Goal: Complete application form

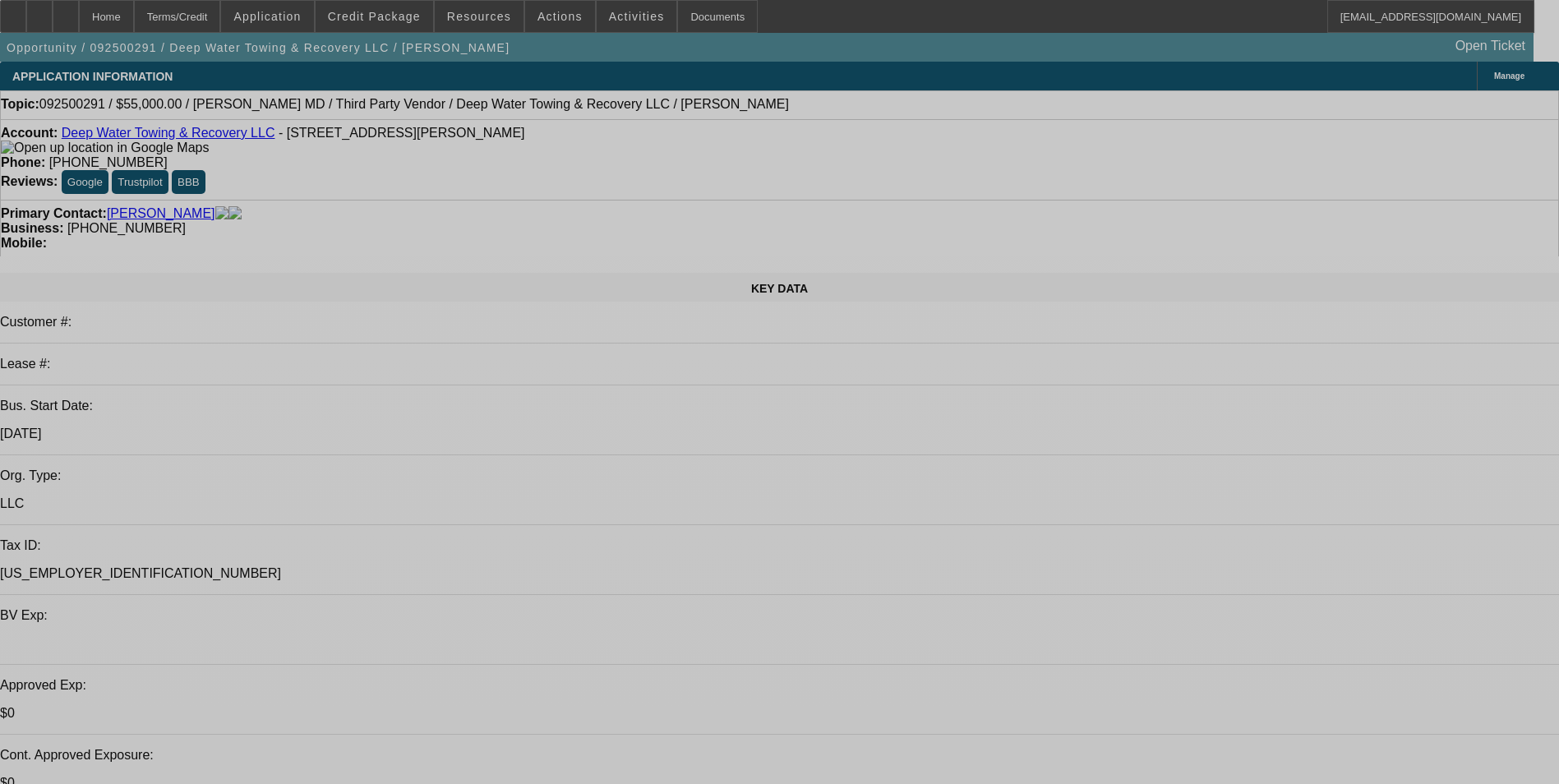
select select "0"
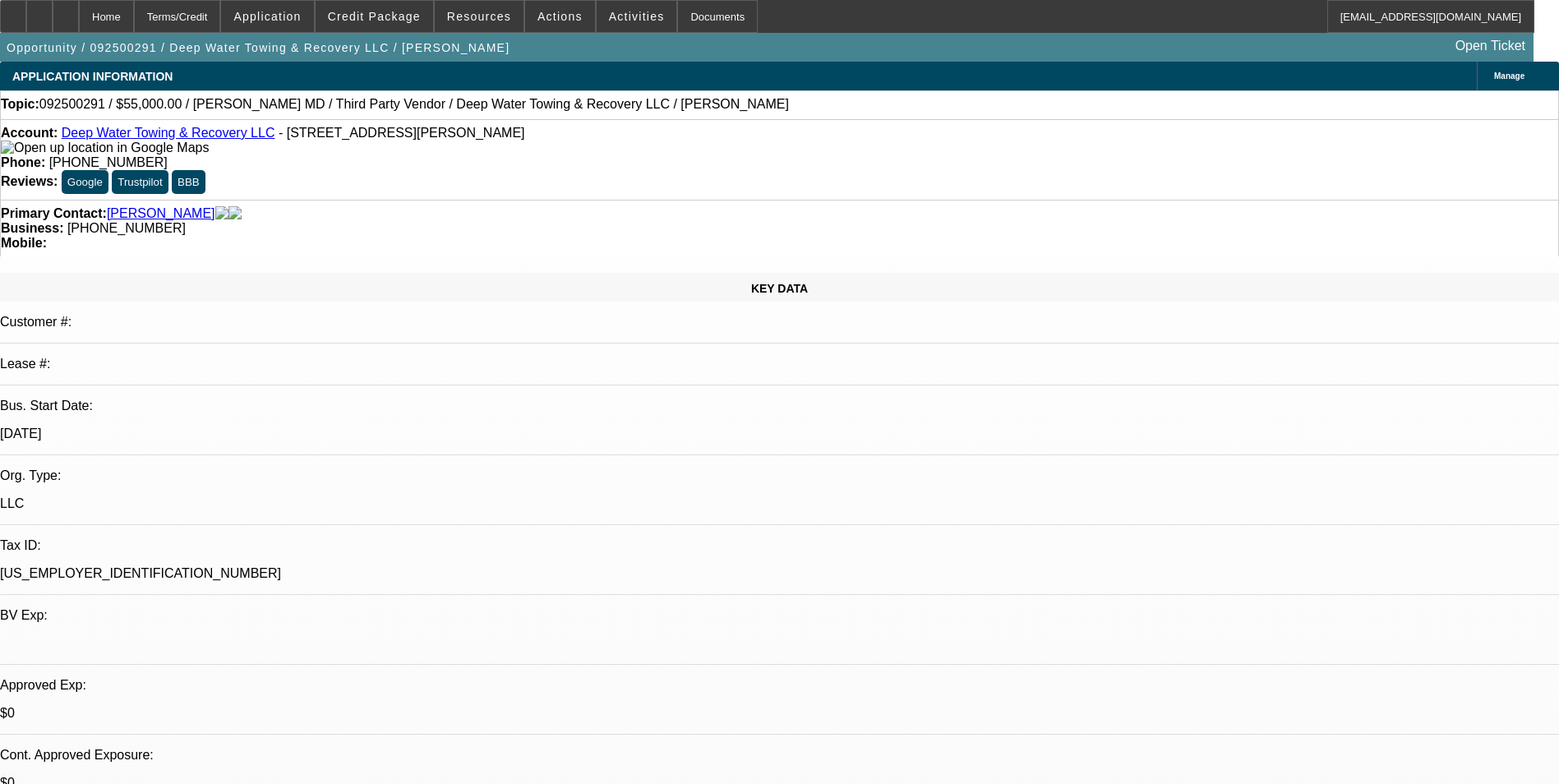
select select "0"
select select "0.1"
select select "0"
select select "0.1"
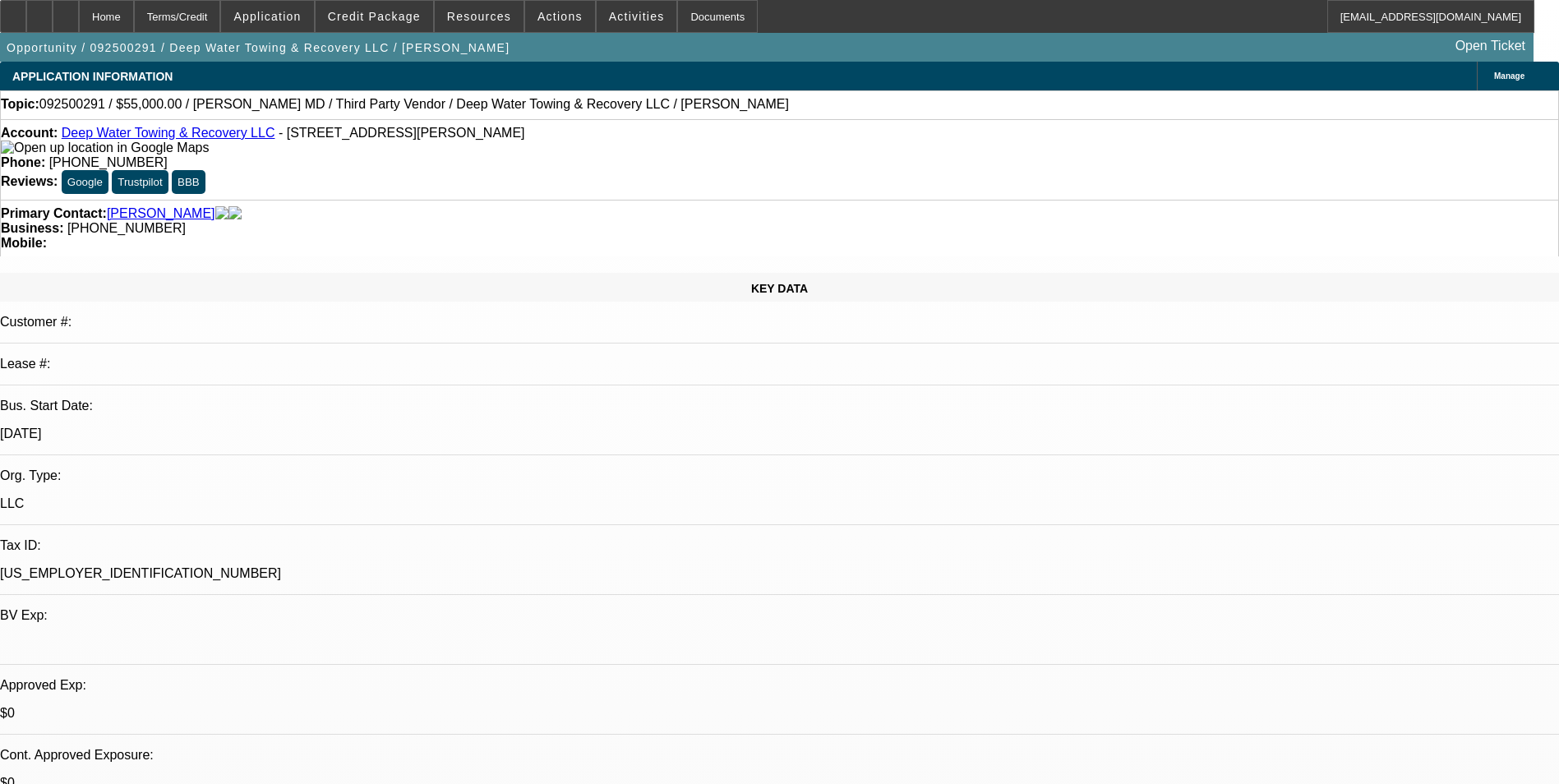
select select "0"
select select "0.1"
select select "0"
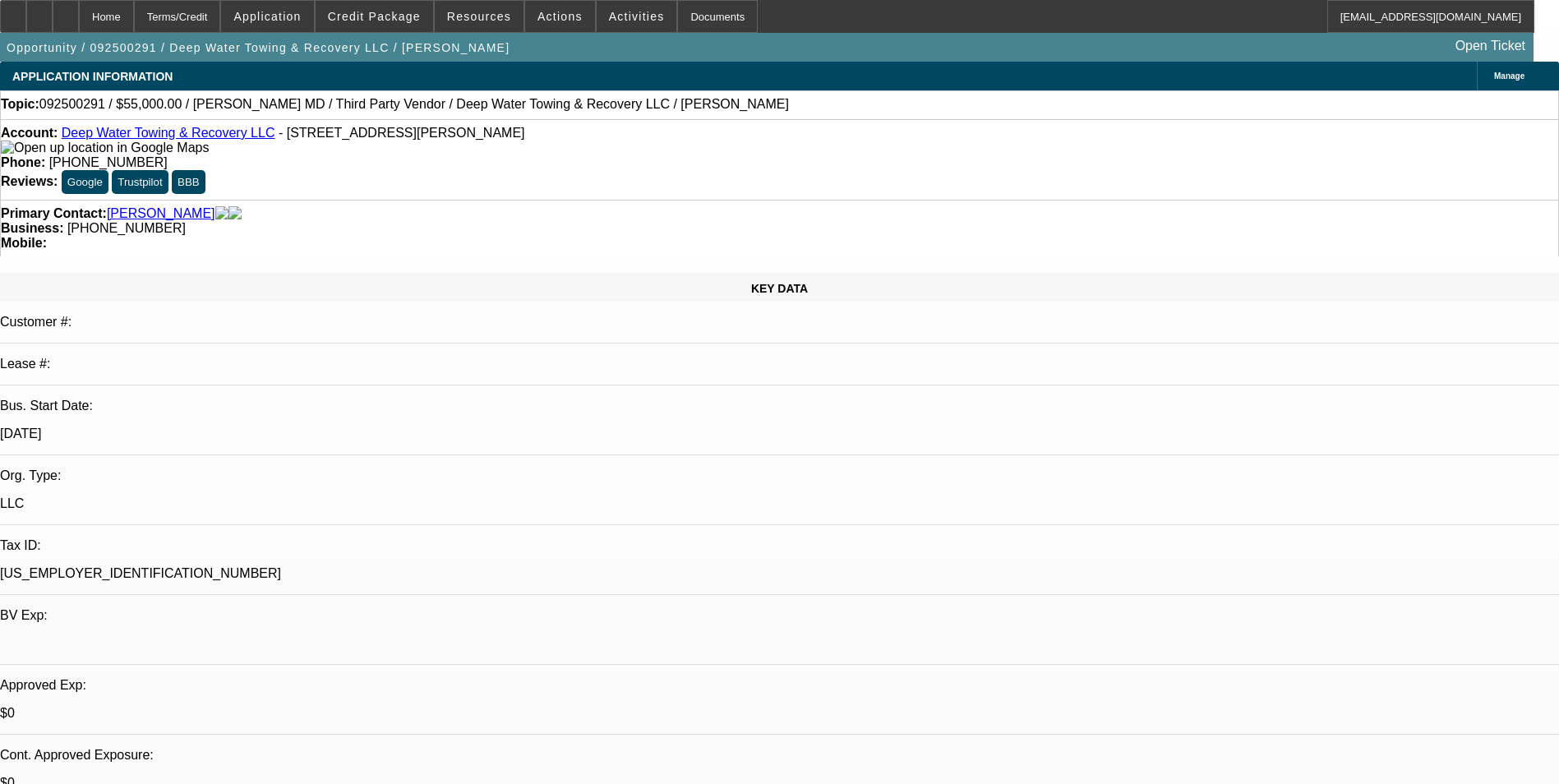
select select "0.1"
select select "1"
select select "2"
select select "4"
select select "1"
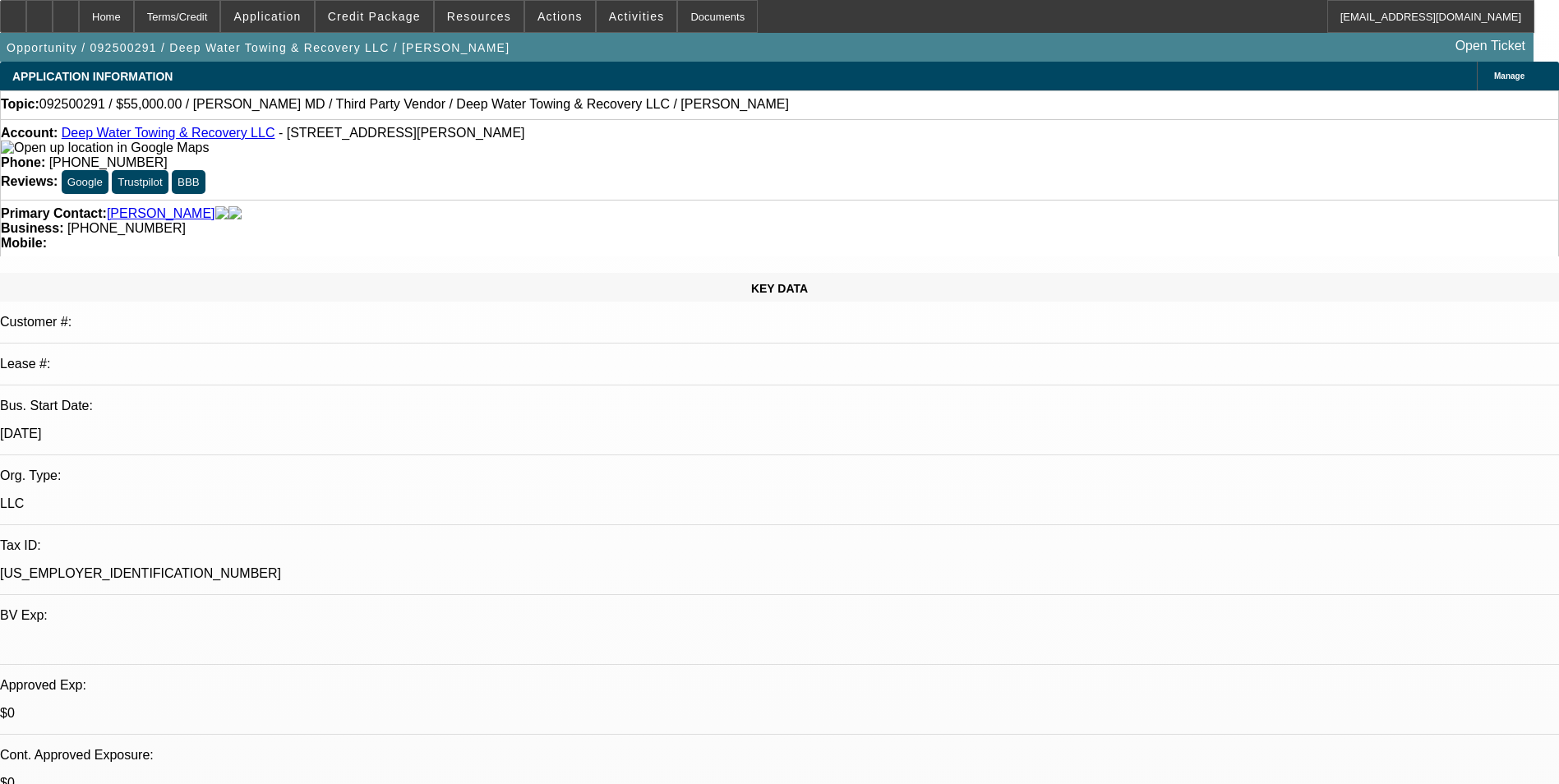
select select "2"
select select "4"
select select "1"
select select "2"
select select "4"
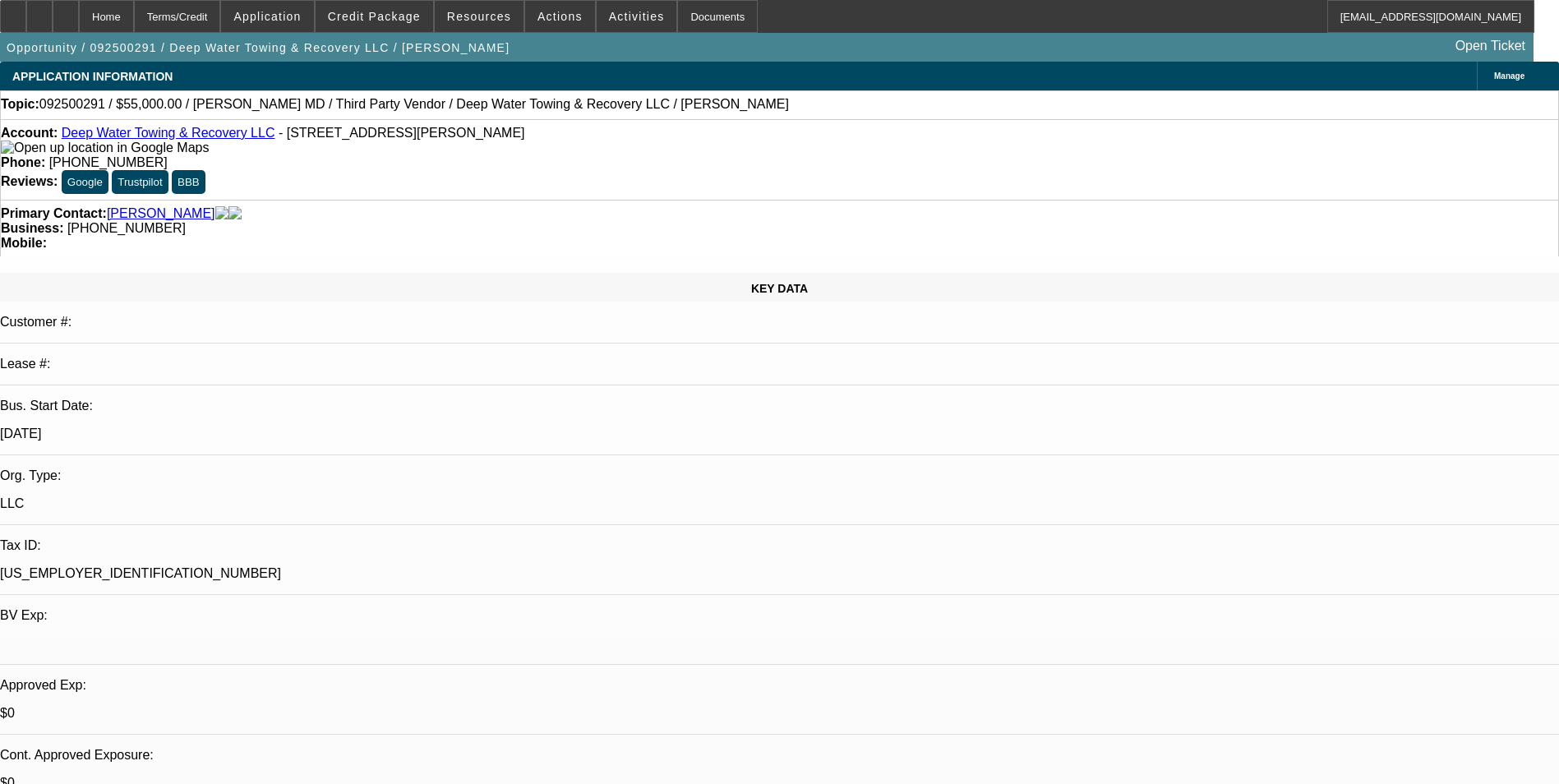
select select "1"
select select "2"
select select "4"
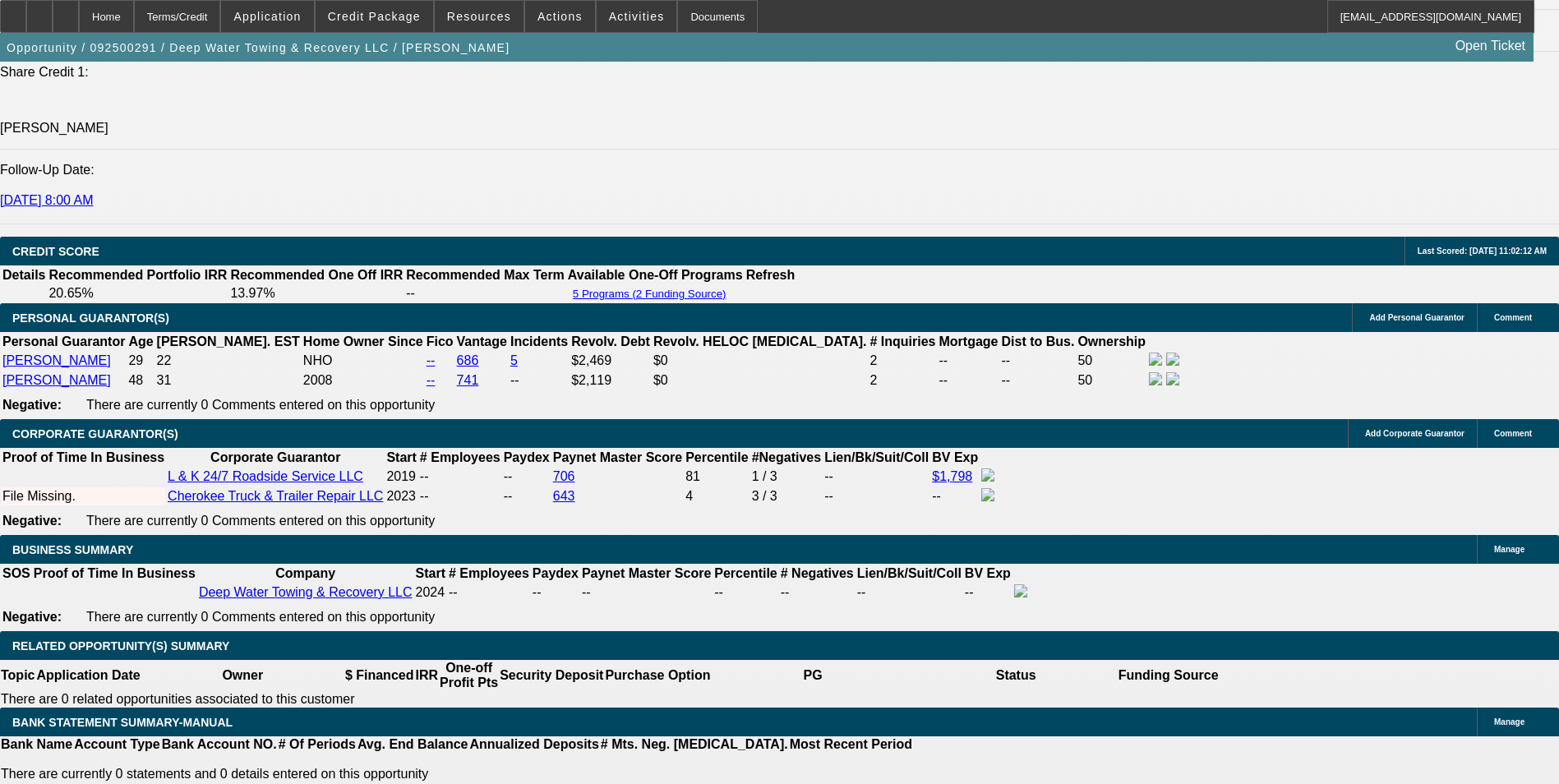
scroll to position [2546, 0]
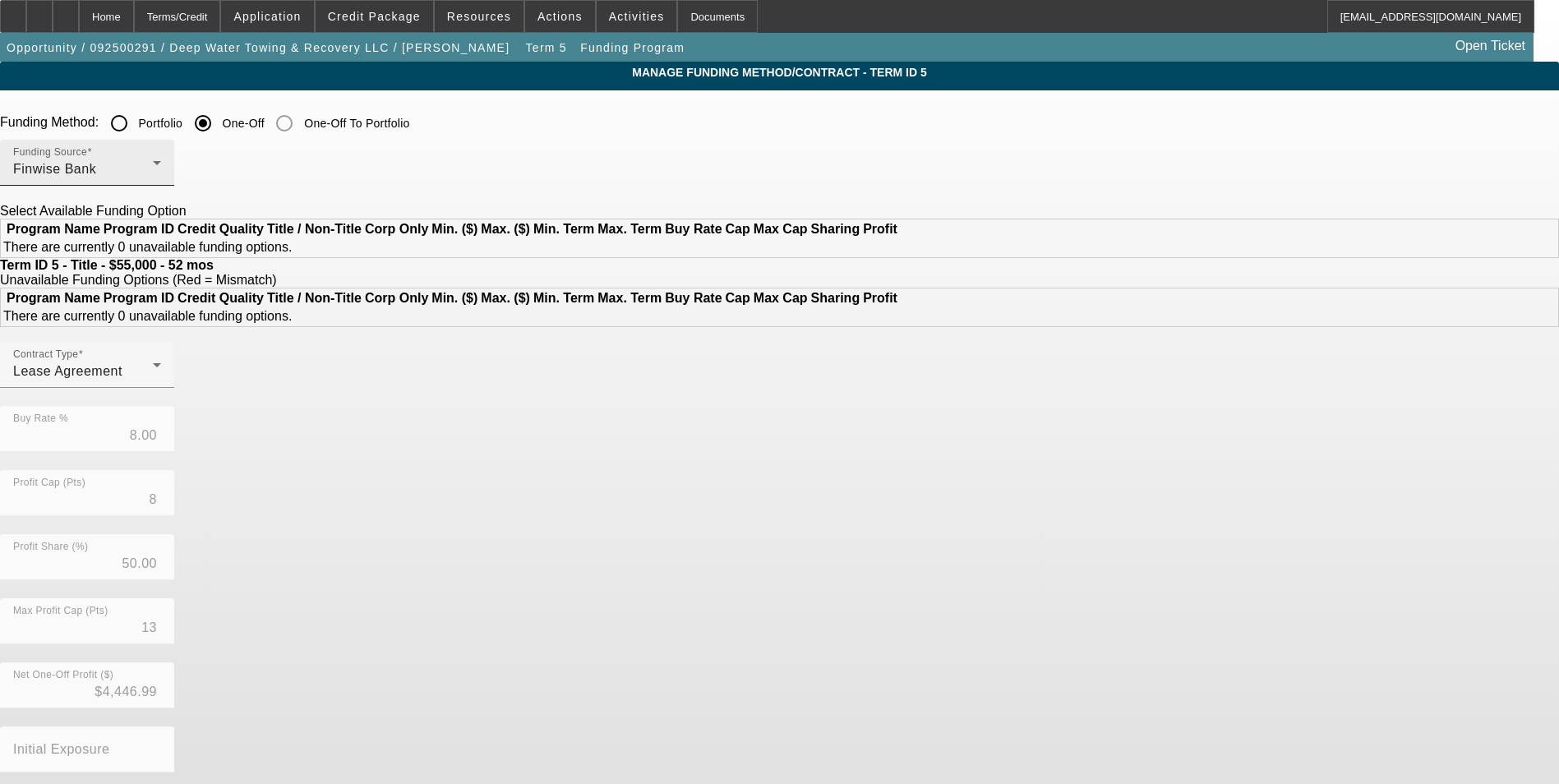
click at [153, 167] on div "Finwise Bank" at bounding box center [83, 169] width 140 height 20
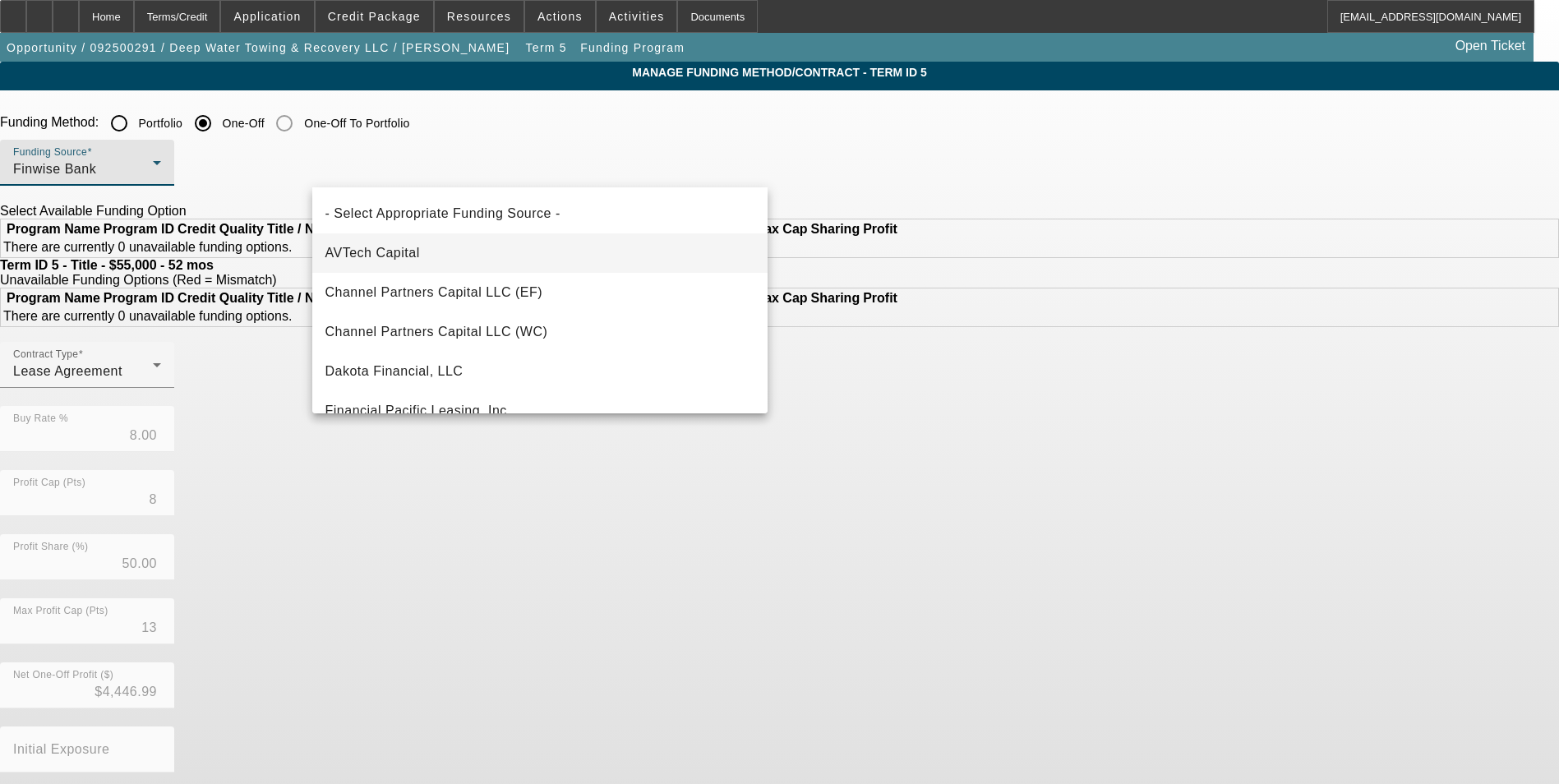
scroll to position [57, 0]
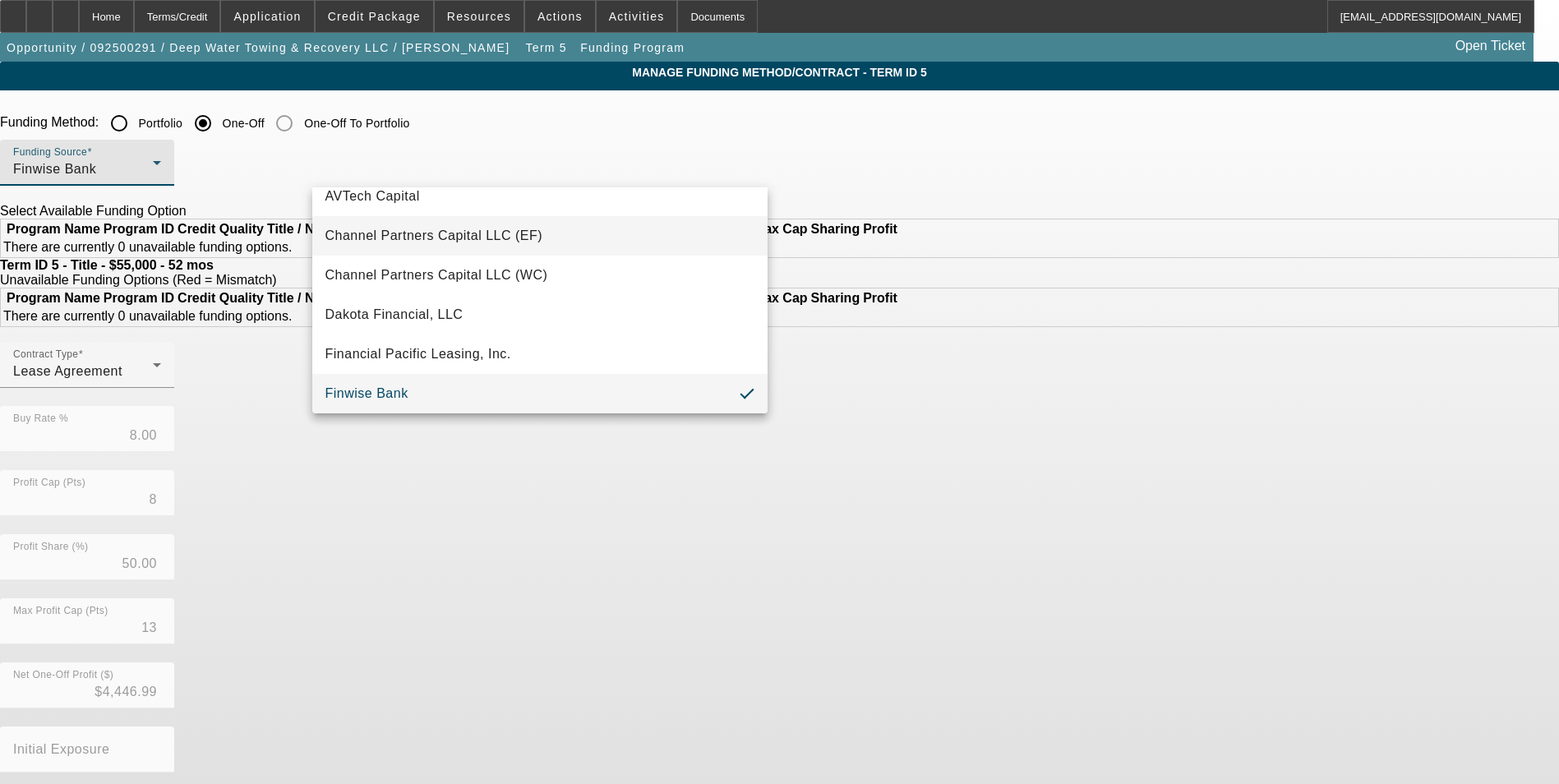
click at [491, 234] on span "Channel Partners Capital LLC (EF)" at bounding box center [434, 236] width 218 height 20
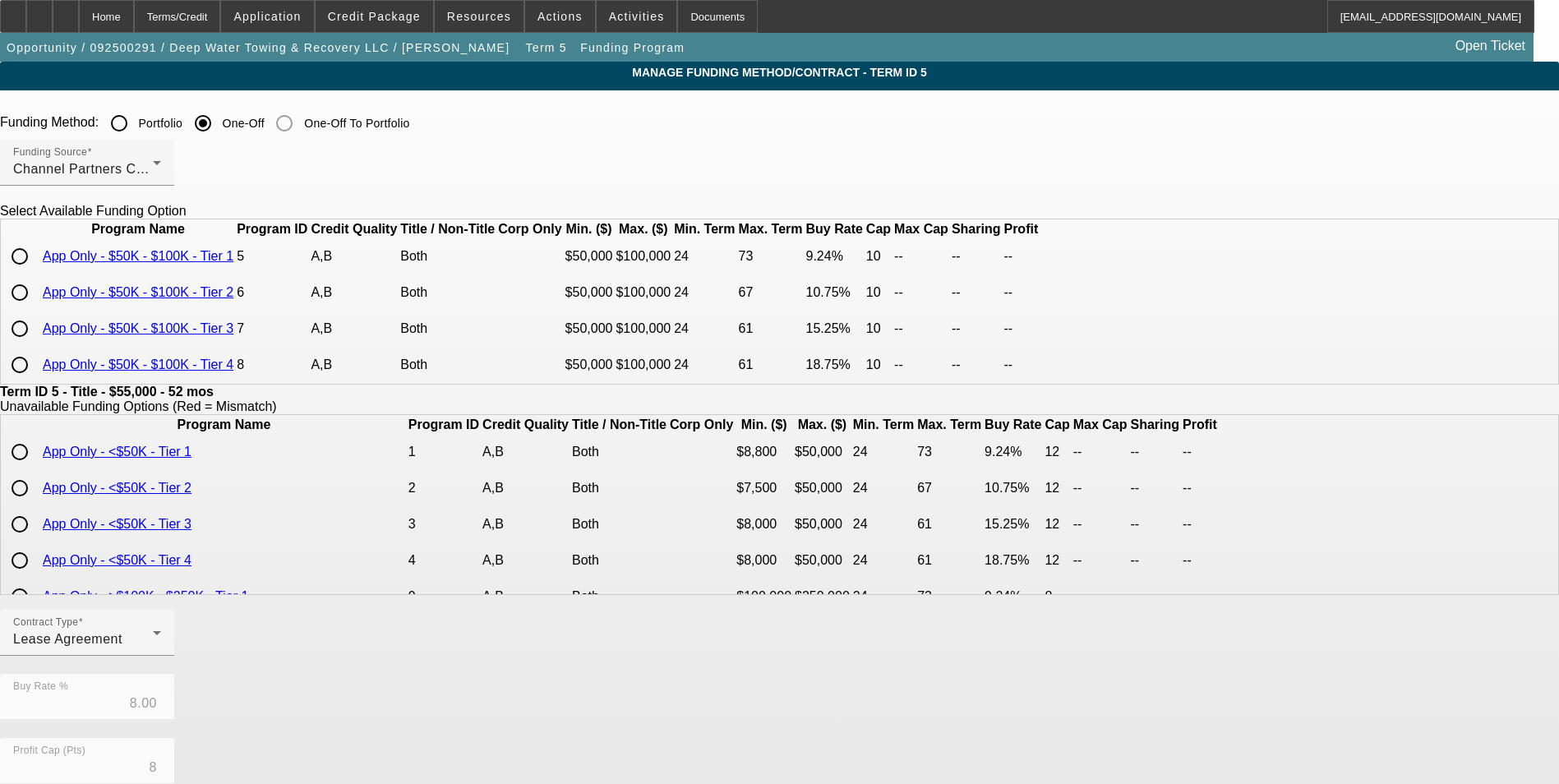
click at [36, 273] on input "radio" at bounding box center [20, 256] width 33 height 33
radio input "true"
type input "9.24"
type input "10"
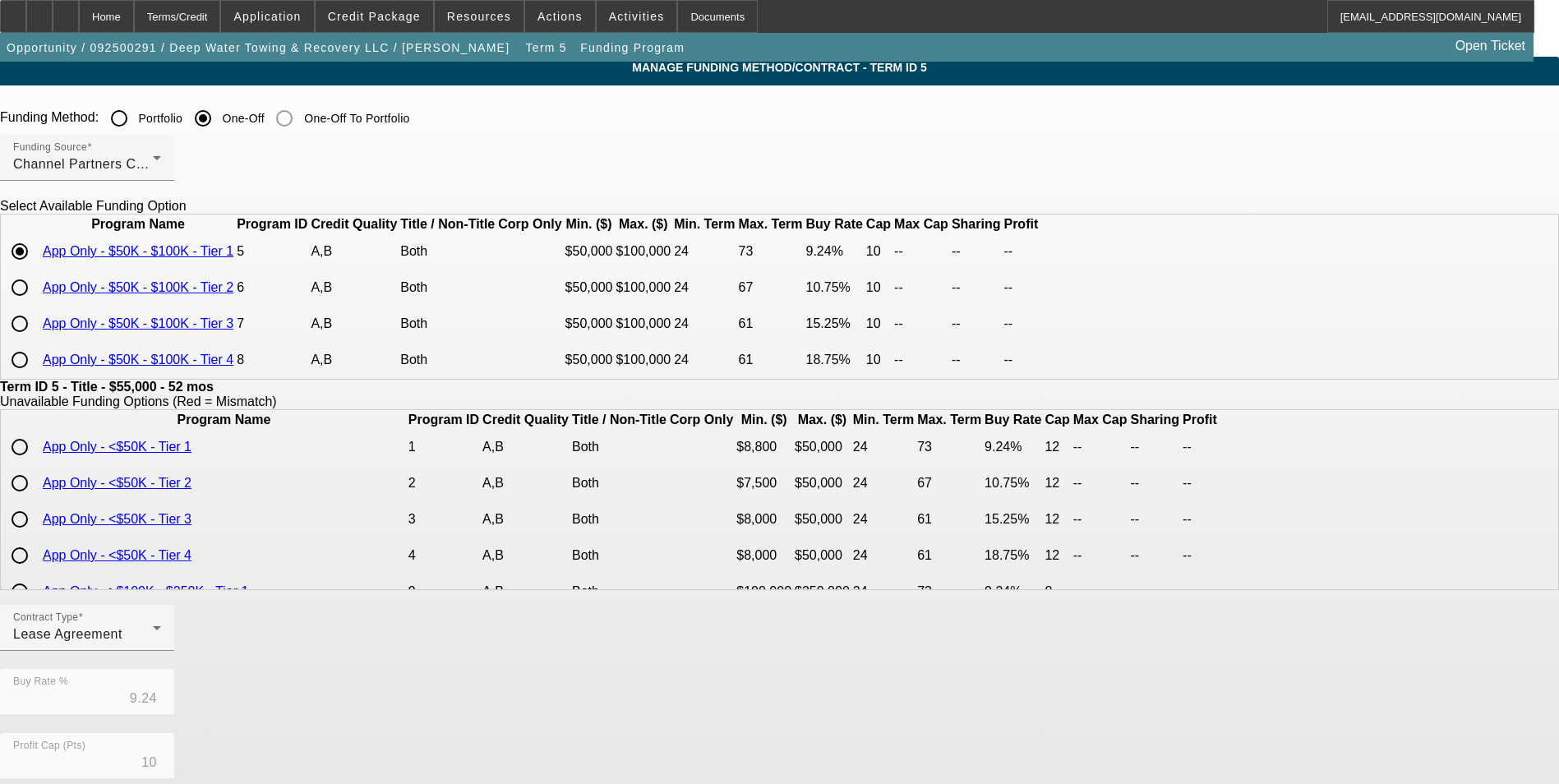
scroll to position [352, 0]
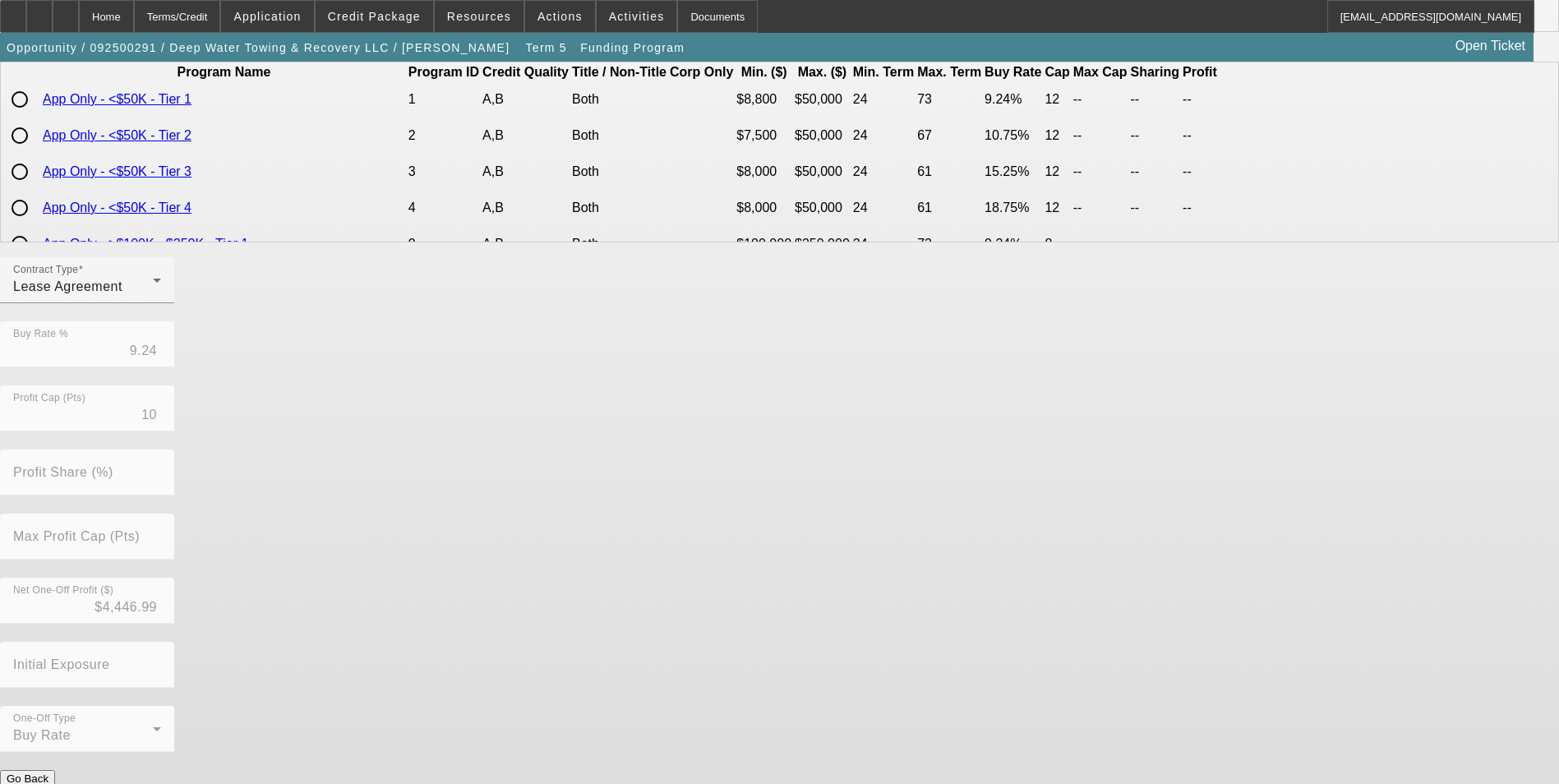
click at [47, 783] on button "Submit" at bounding box center [23, 795] width 47 height 17
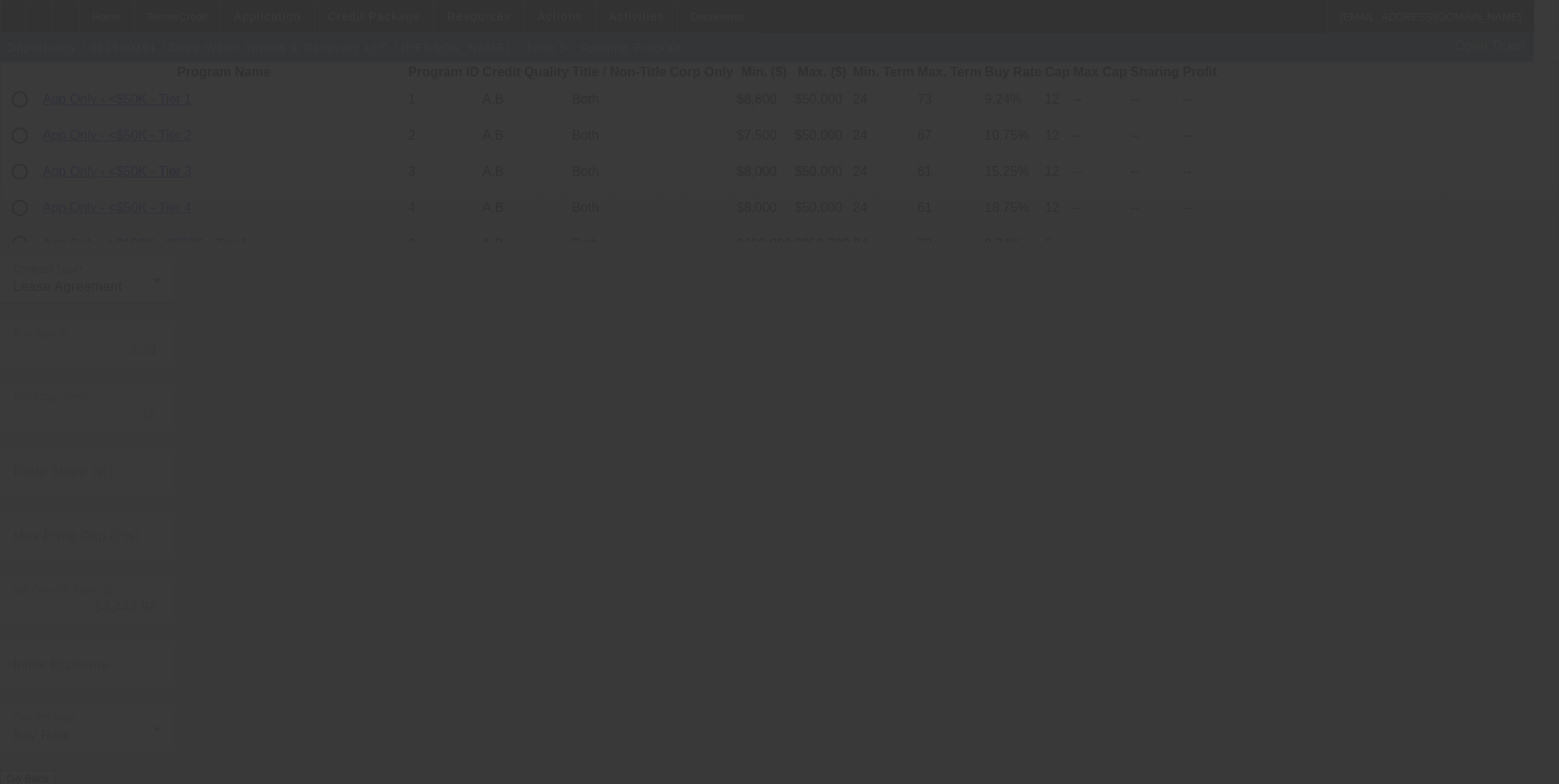
type input "8.00"
type input "8"
type input "50.00"
type input "13"
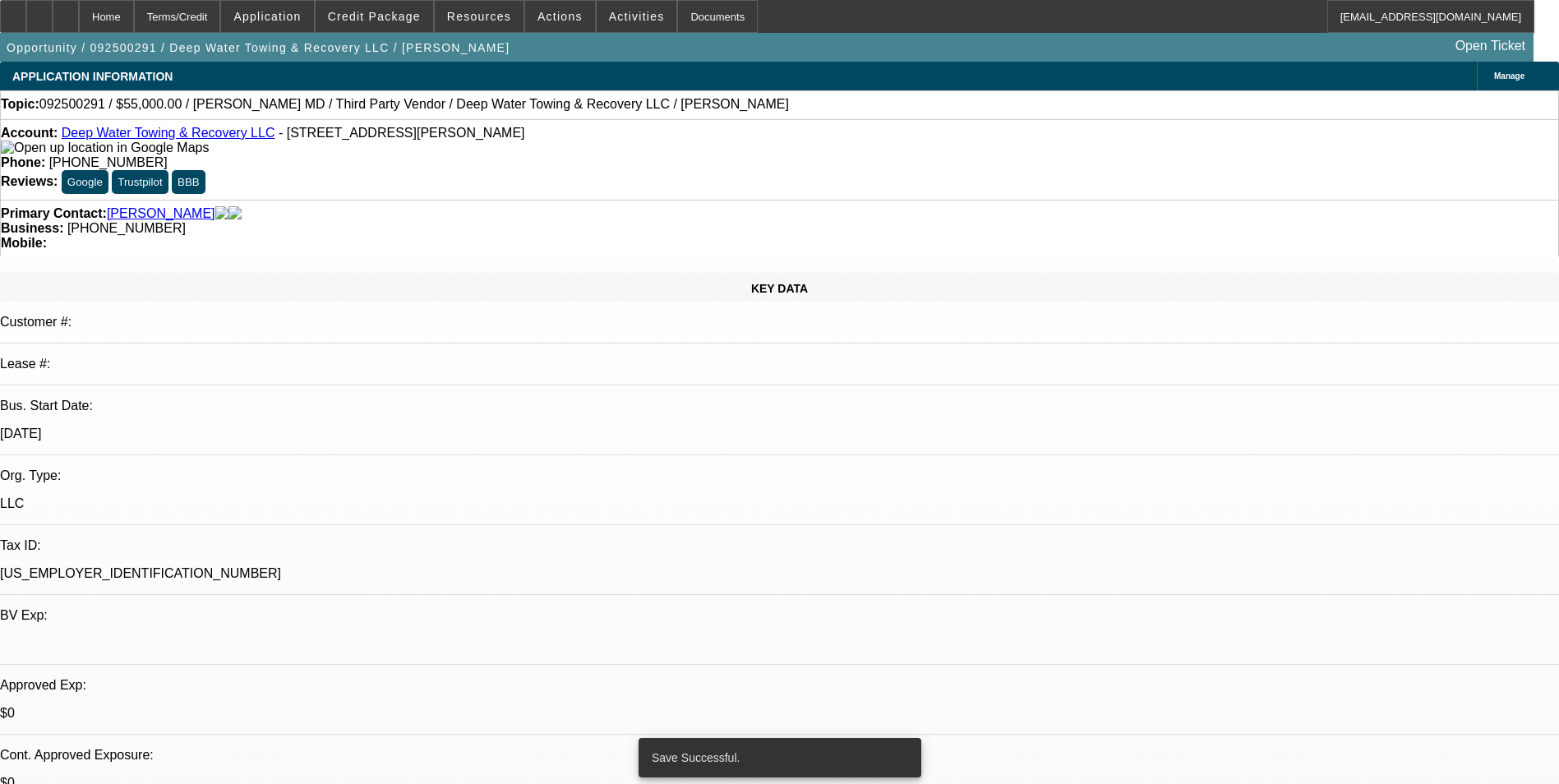
select select "0"
select select "2"
select select "0.1"
select select "4"
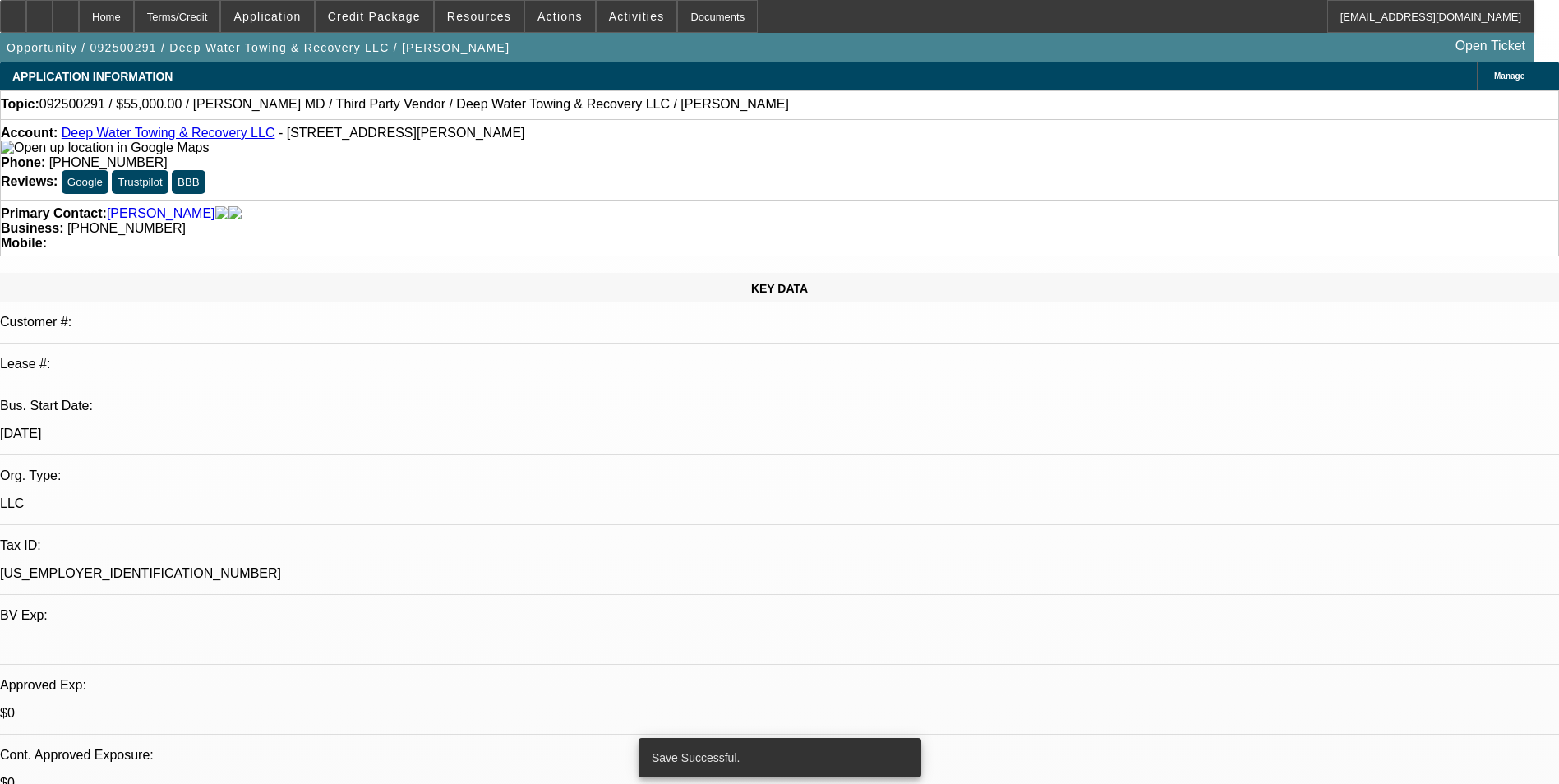
select select "0"
select select "2"
select select "0.1"
select select "4"
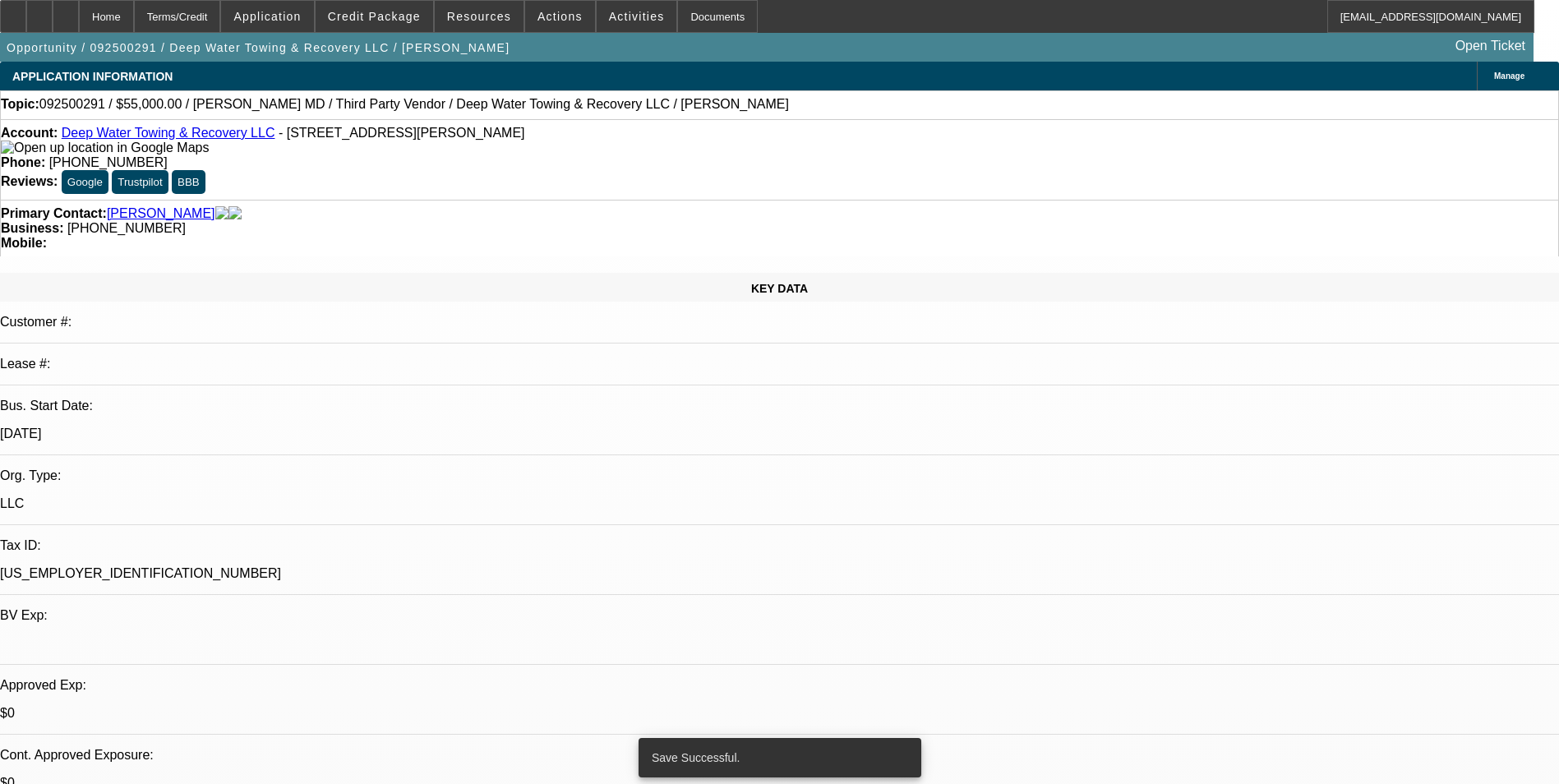
select select "0"
select select "2"
select select "0.1"
select select "4"
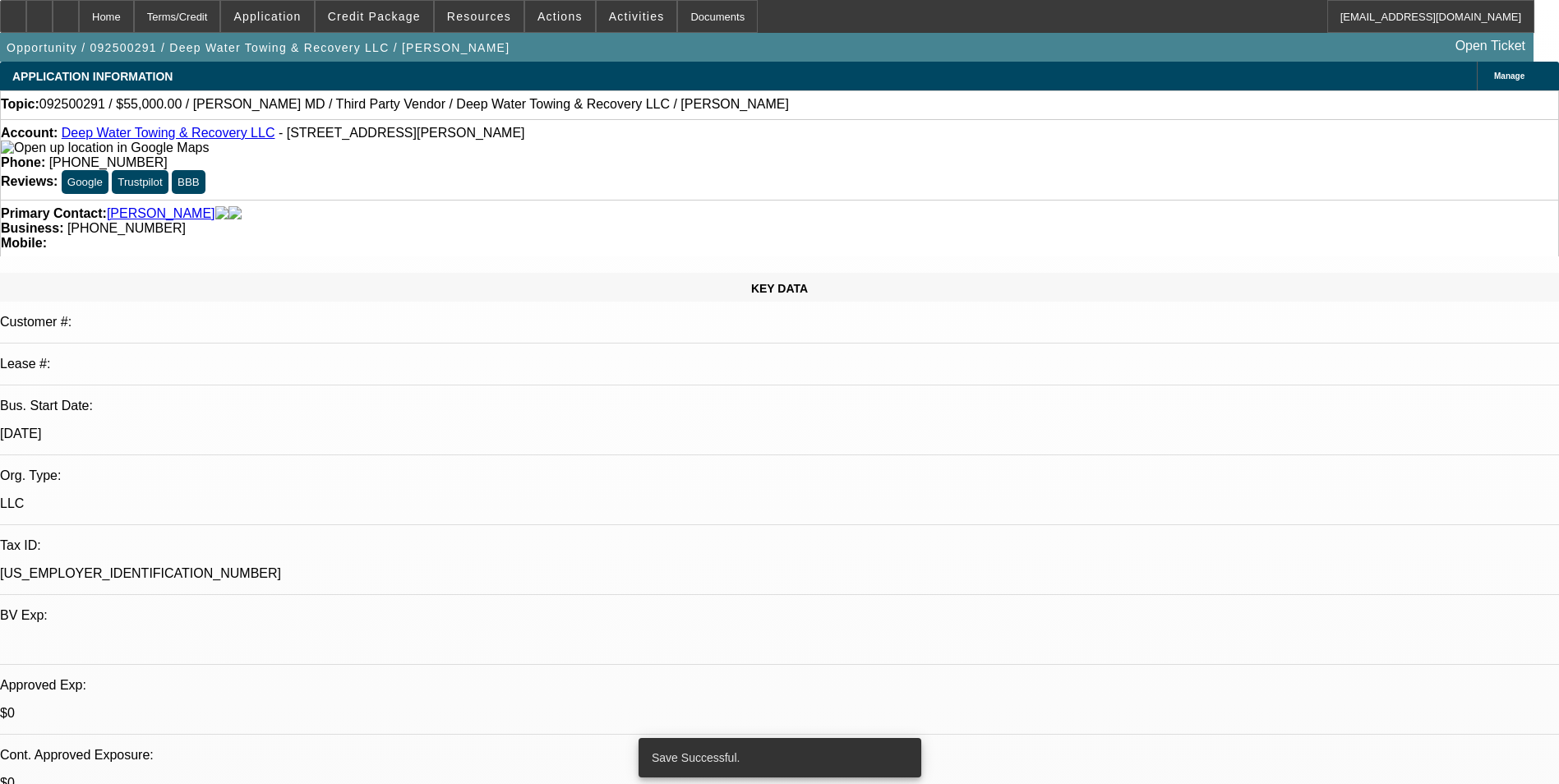
select select "0"
select select "2"
select select "0.1"
select select "4"
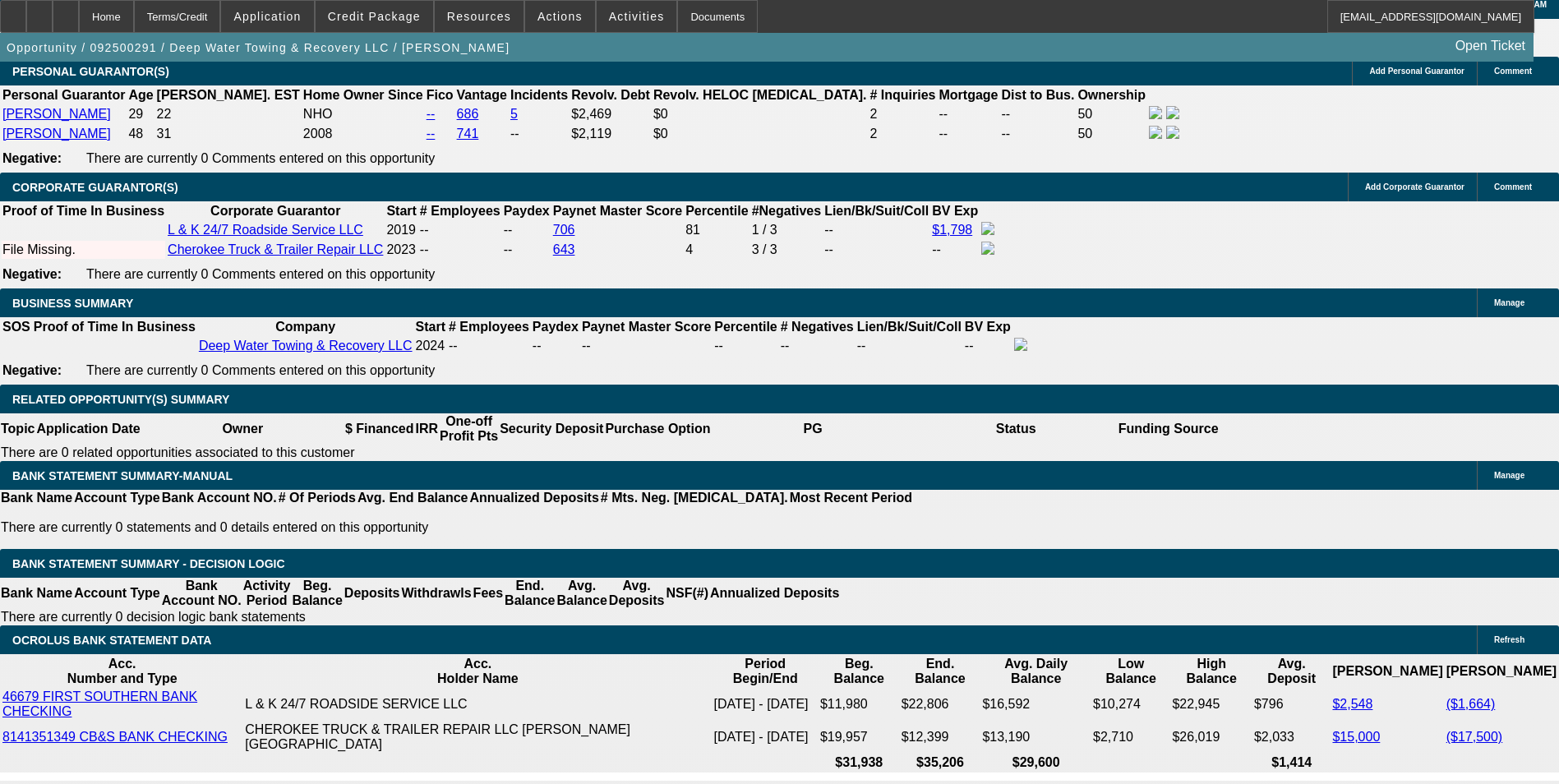
scroll to position [2628, 0]
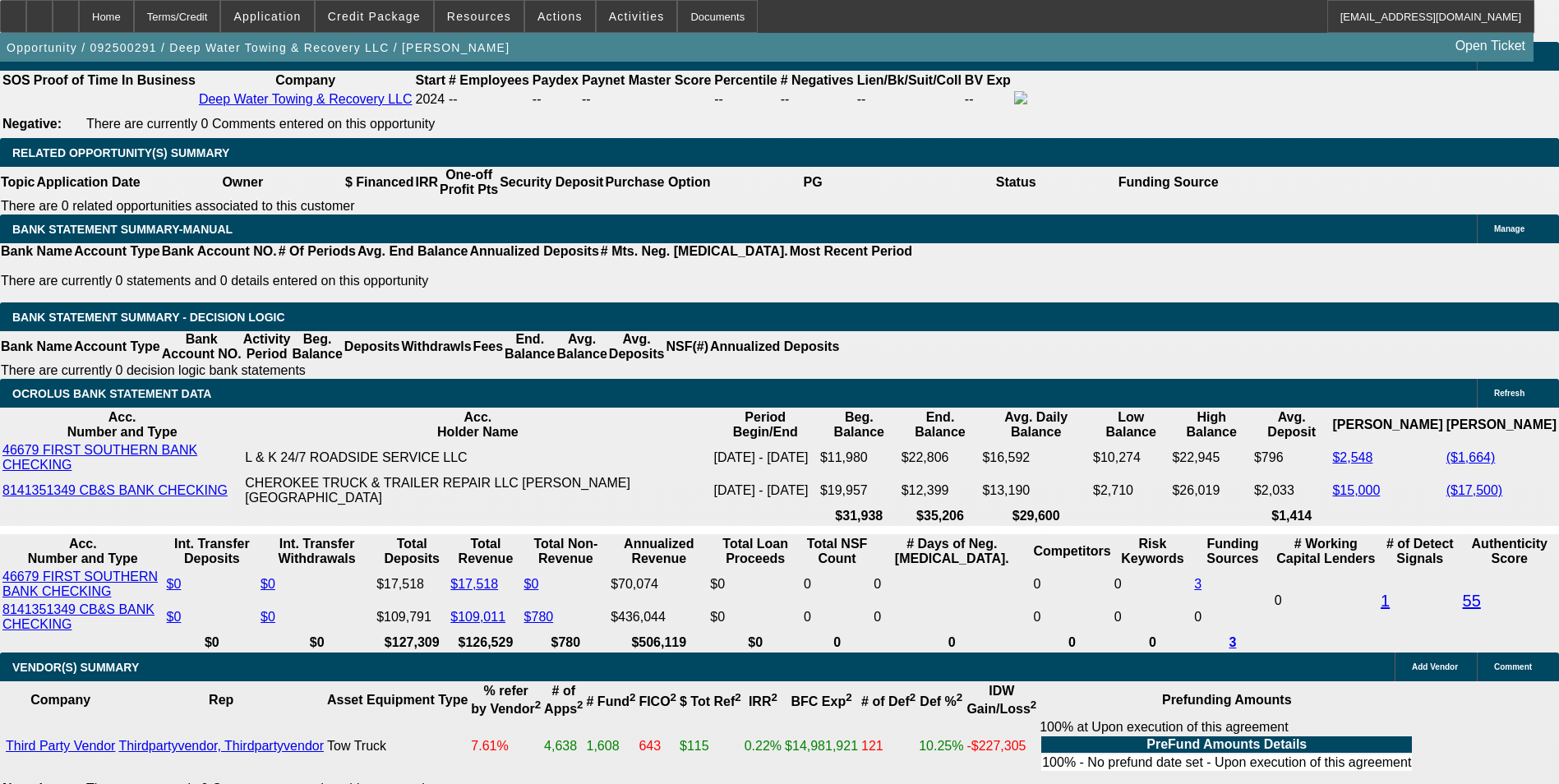
drag, startPoint x: 346, startPoint y: 443, endPoint x: 383, endPoint y: 446, distance: 37.1
type input "UNKNOWN"
type input "9"
type input "$1,281.23"
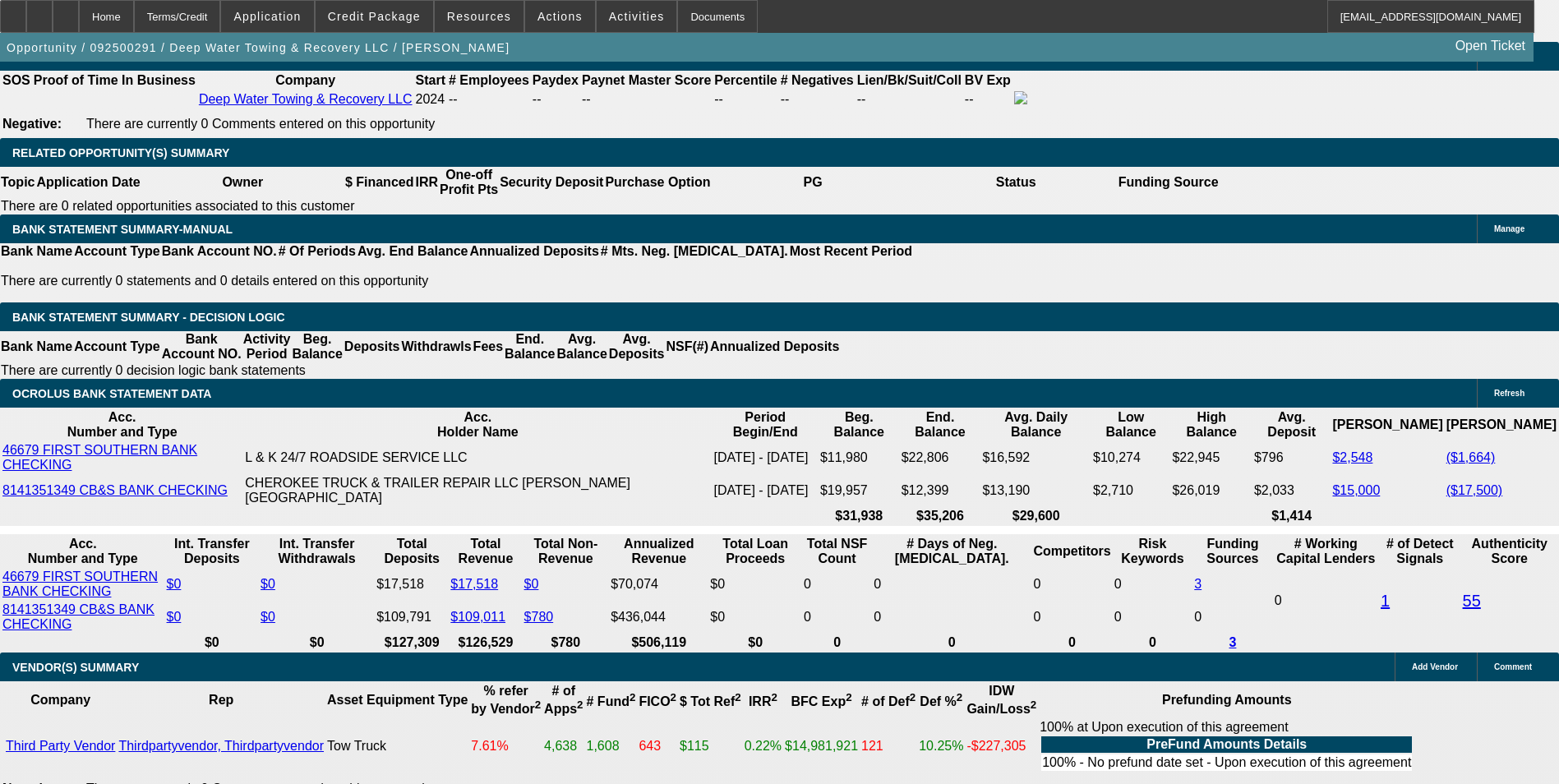
type input "9.5"
type input "$1,294.42"
type input "9.5"
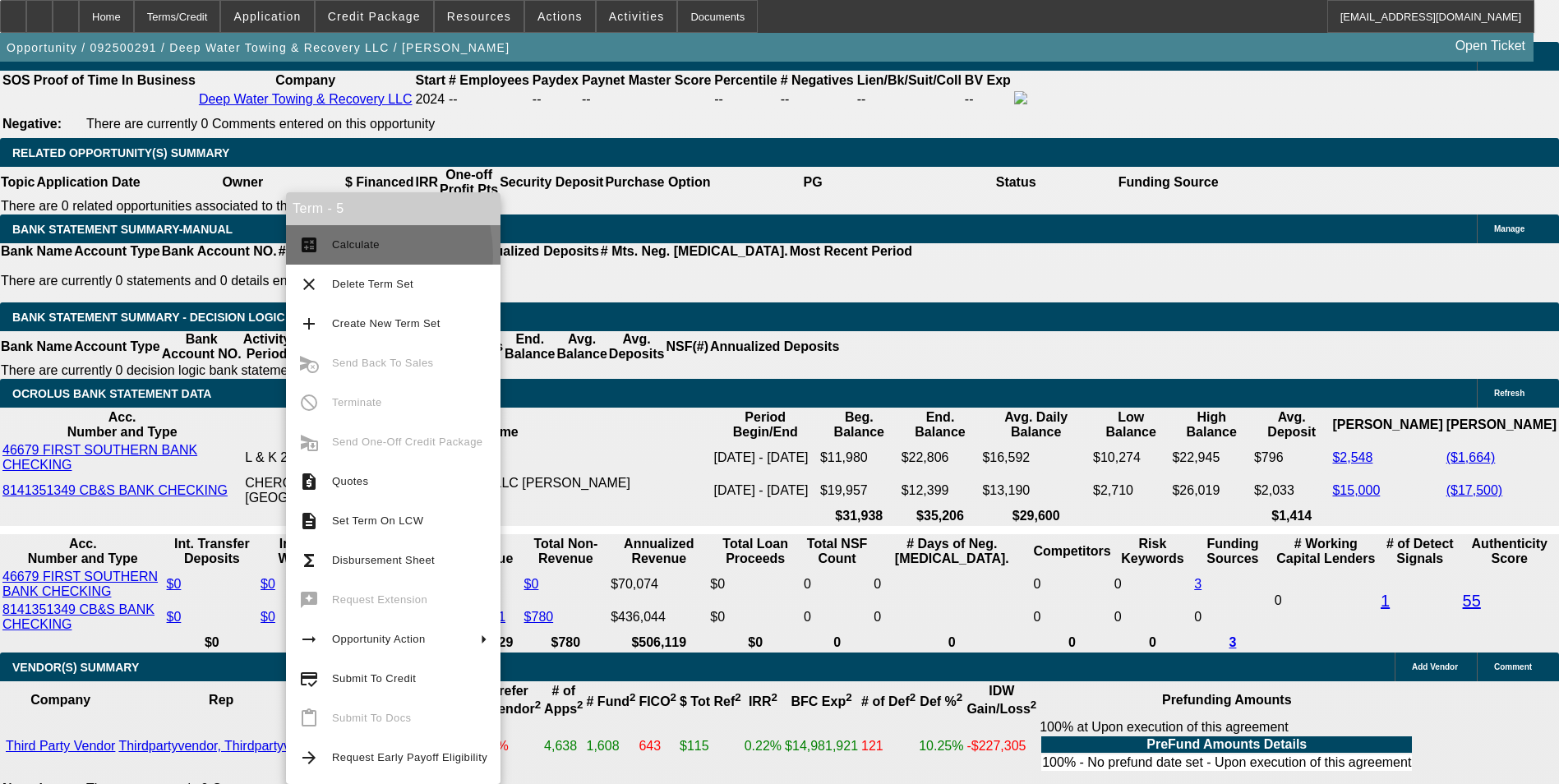
click at [343, 256] on button "calculate Calculate" at bounding box center [393, 245] width 214 height 40
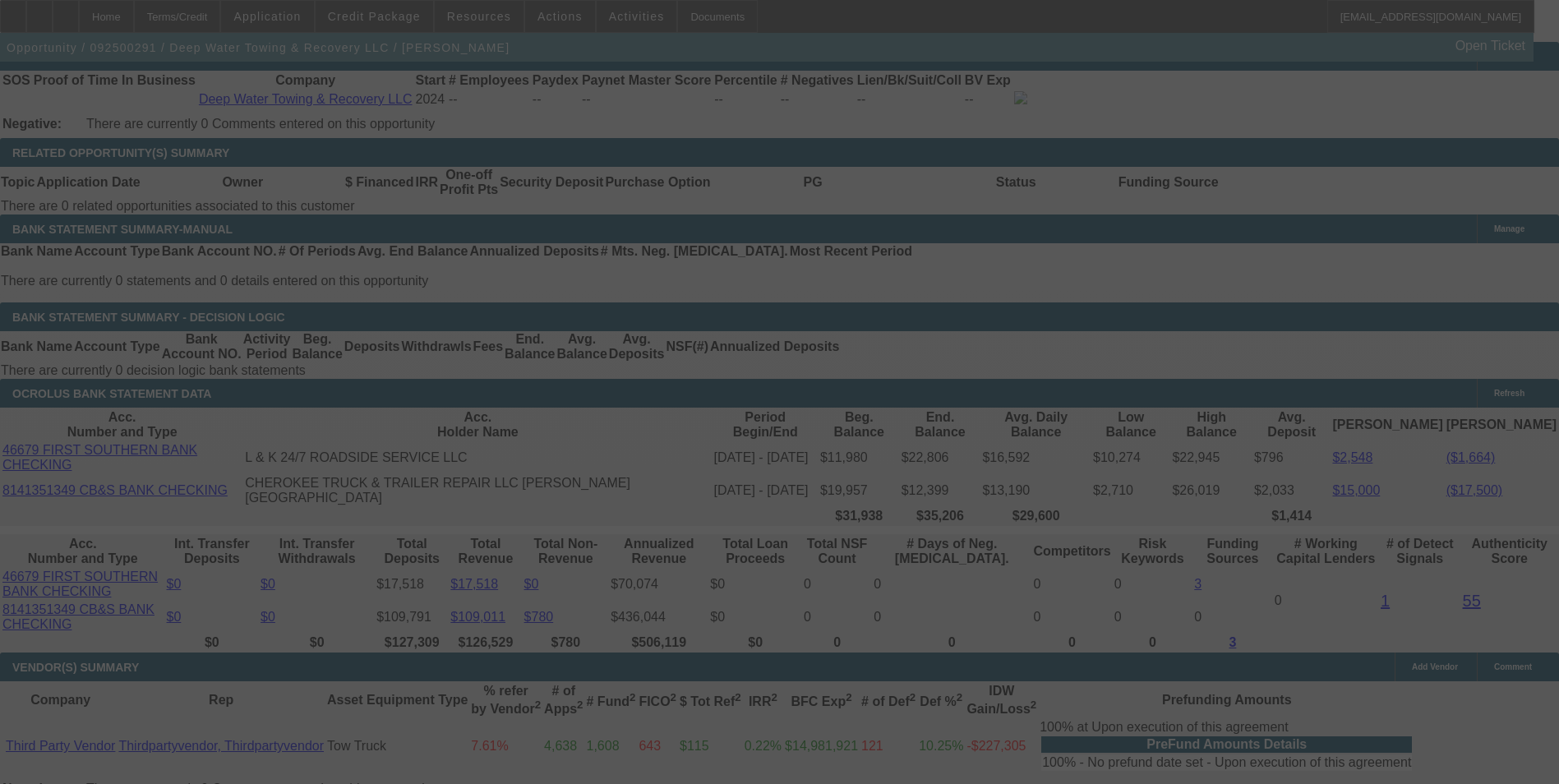
select select "0"
select select "2"
select select "0.1"
select select "4"
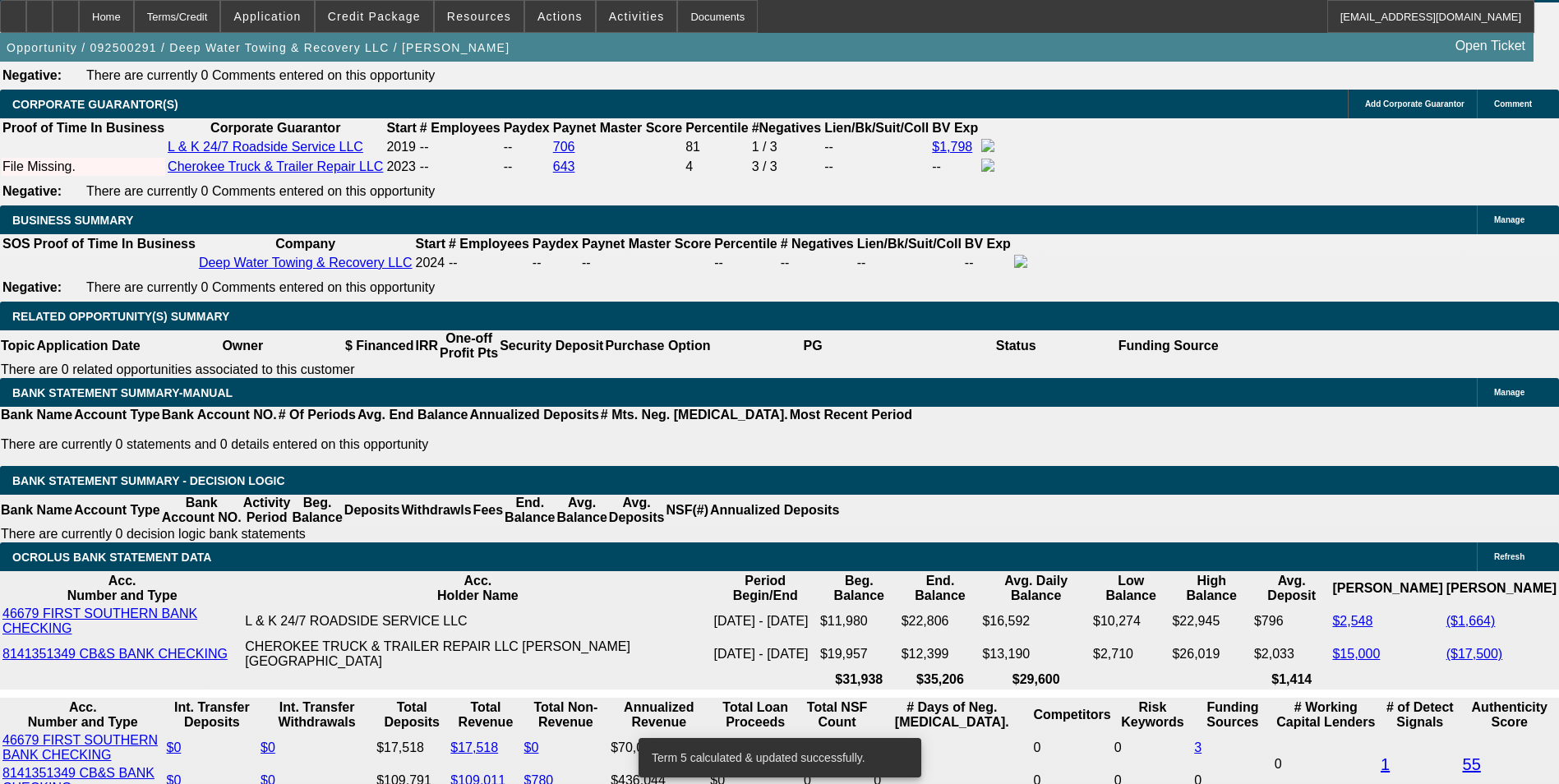
scroll to position [2464, 0]
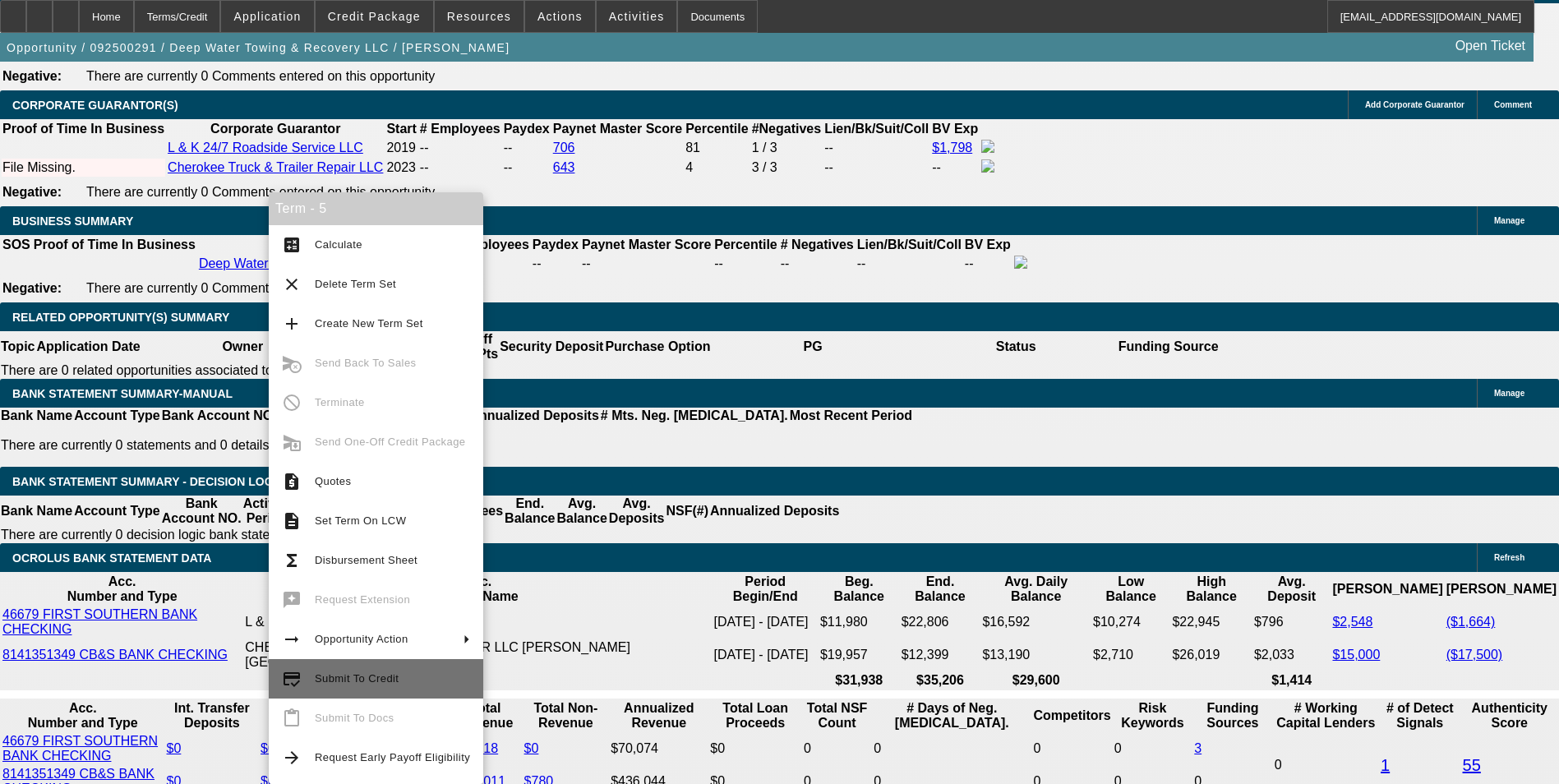
click at [402, 673] on span "Submit To Credit" at bounding box center [392, 678] width 155 height 20
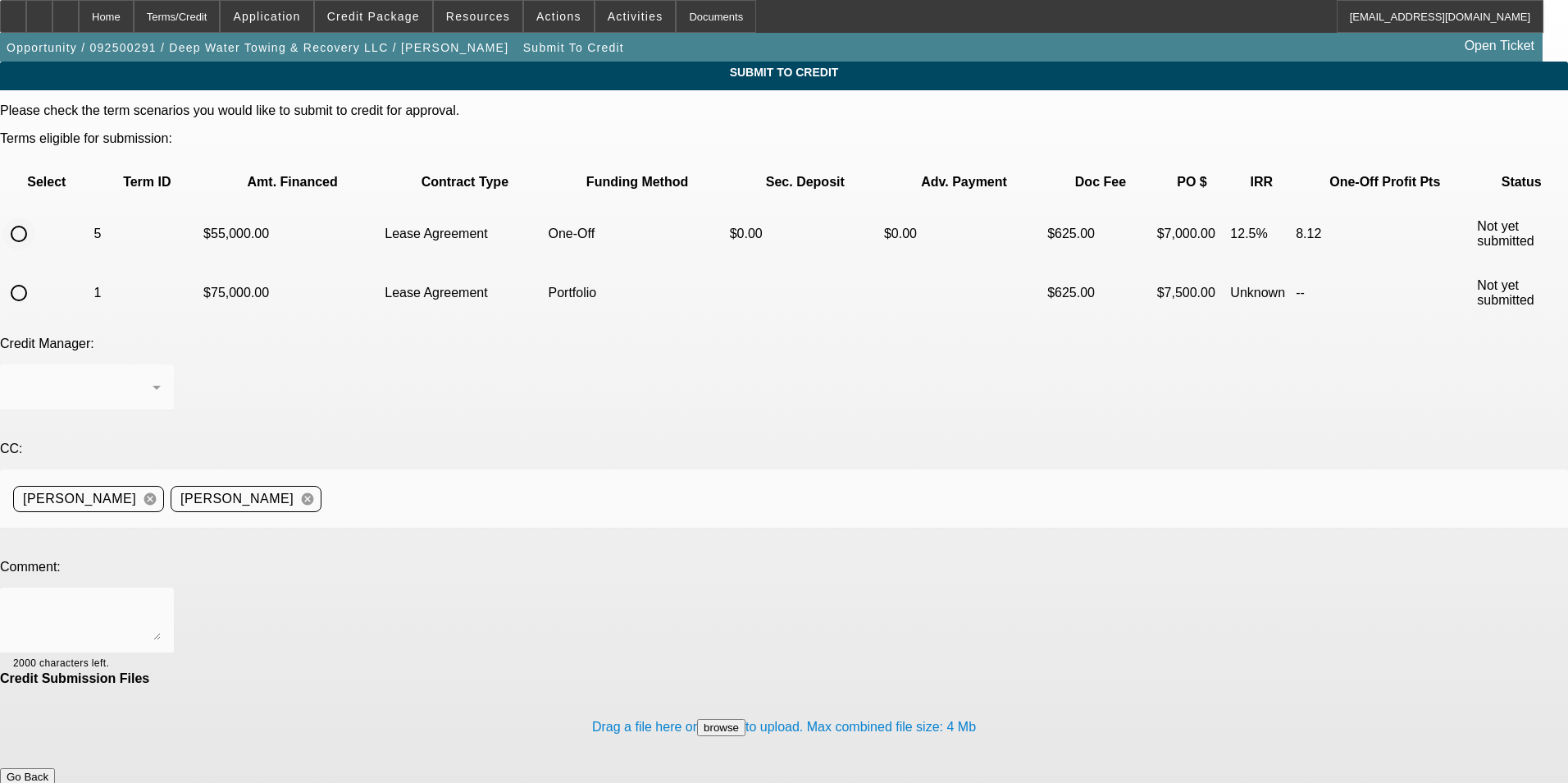
click at [35, 217] on input "radio" at bounding box center [19, 234] width 33 height 33
radio input "true"
click at [160, 600] on textarea at bounding box center [86, 620] width 147 height 40
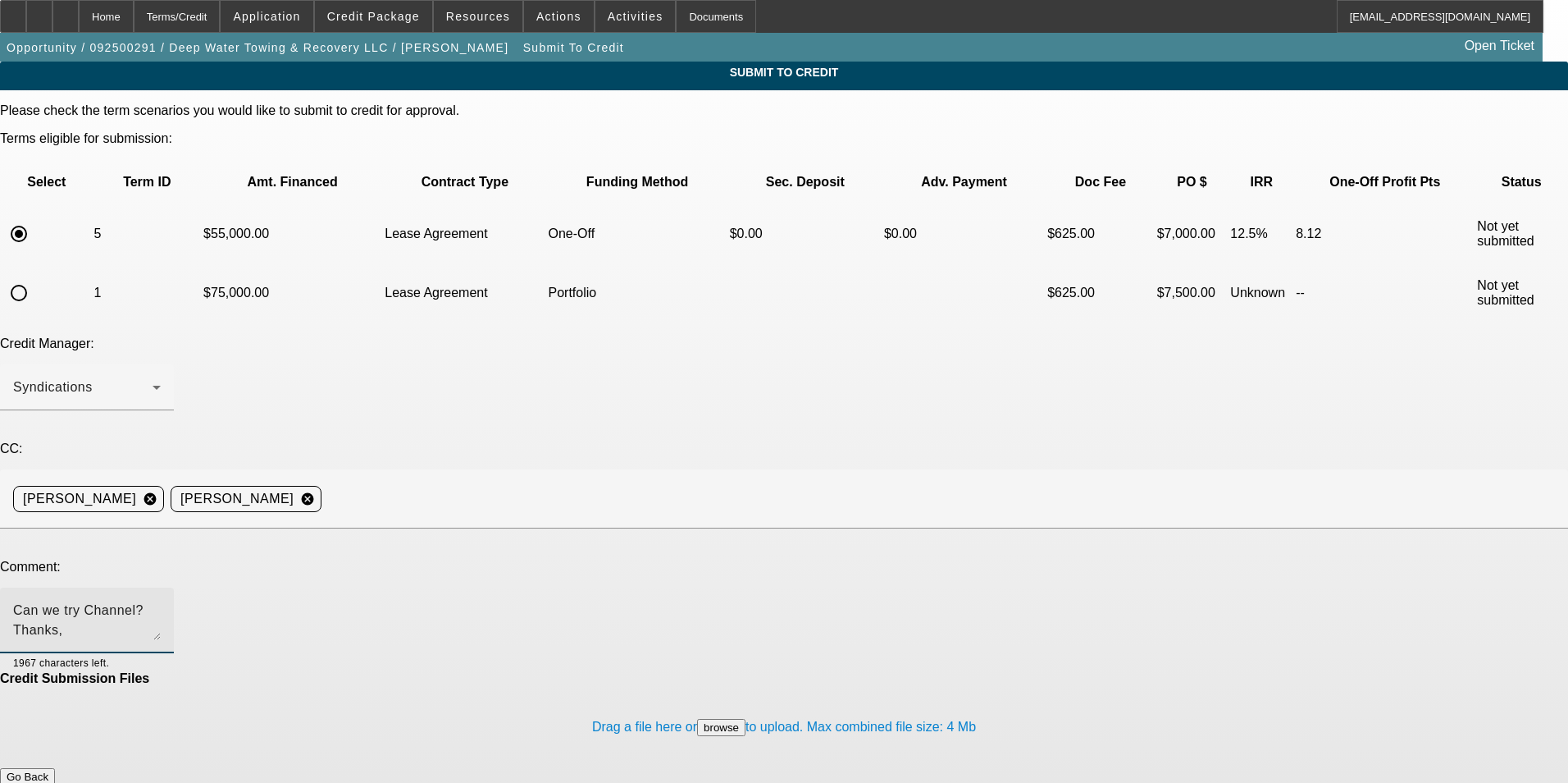
type textarea "Can we try Channel? Thanks, [PERSON_NAME]."
click at [47, 782] on button "Submit" at bounding box center [23, 793] width 47 height 17
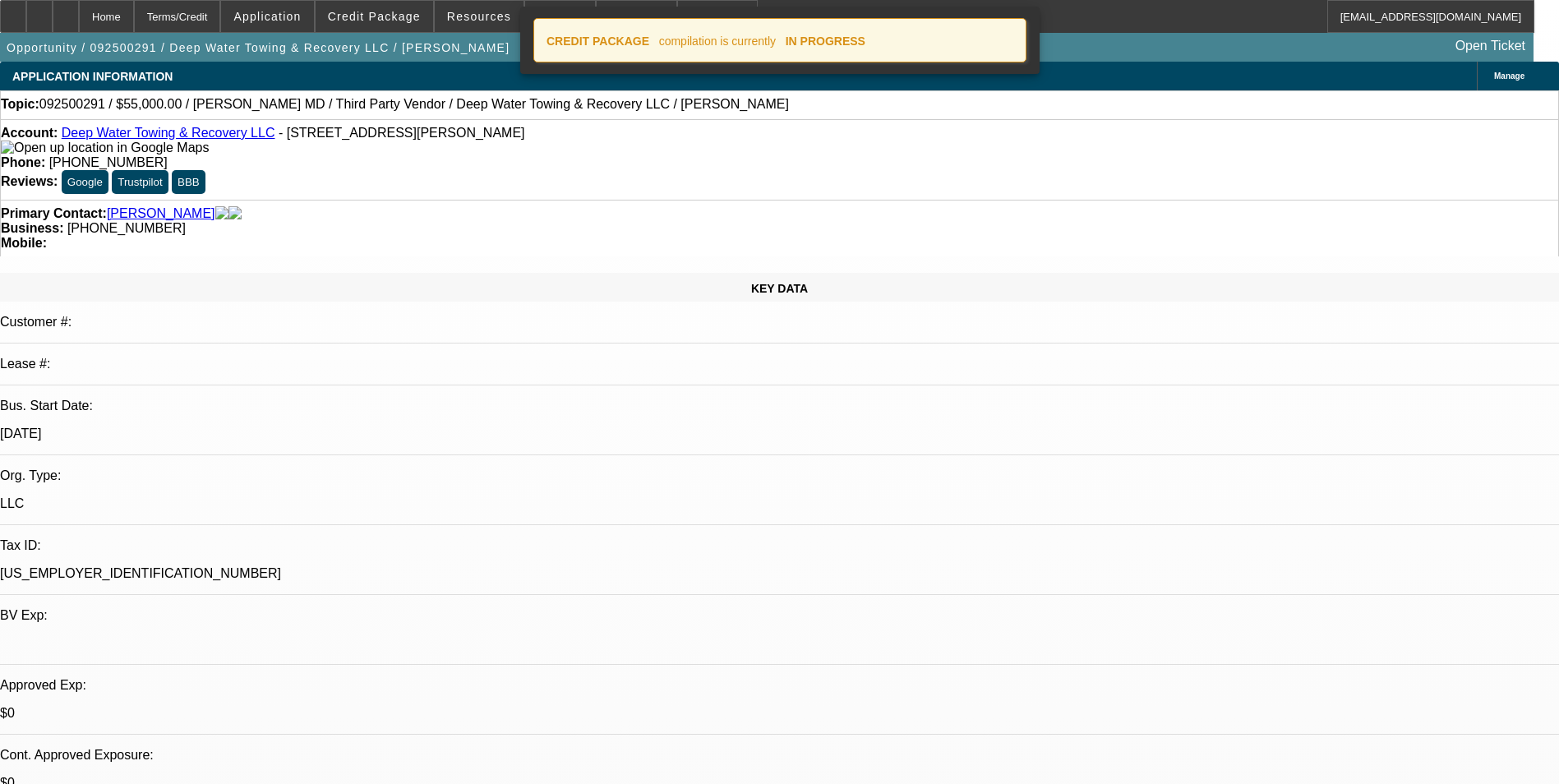
select select "0"
select select "2"
select select "0.1"
select select "4"
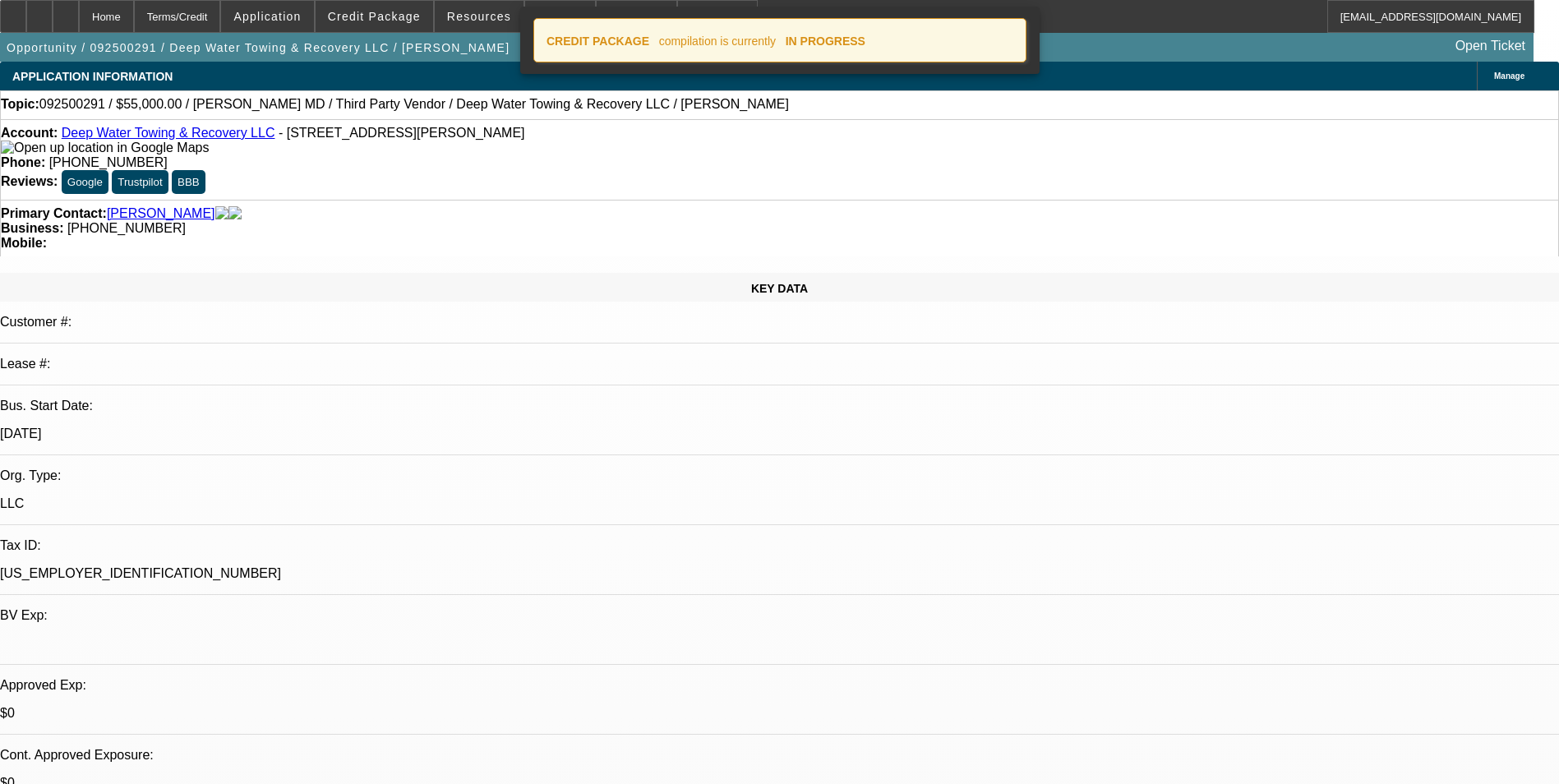
select select "0"
select select "2"
select select "0.1"
select select "4"
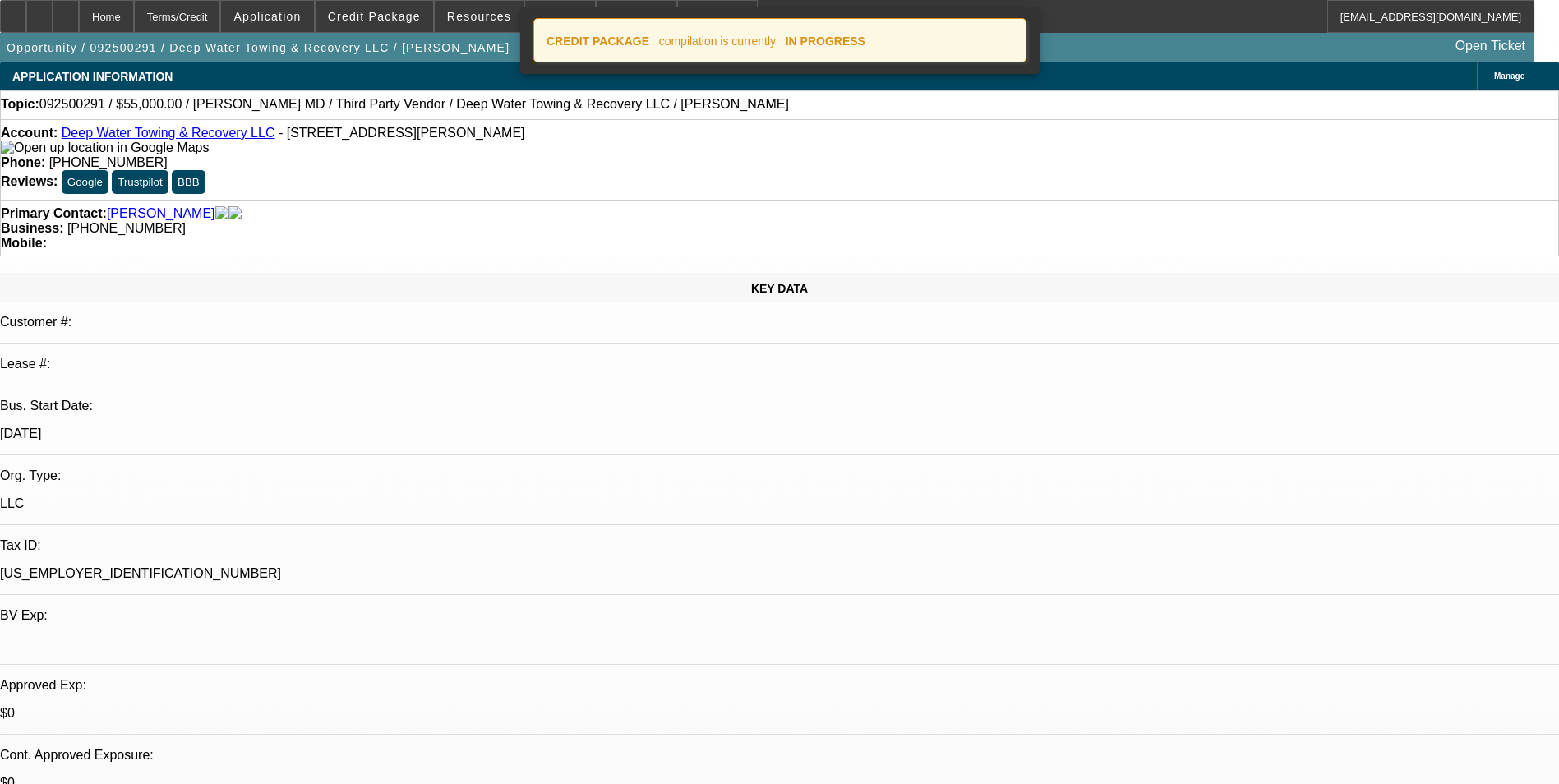
select select "0"
select select "2"
select select "0.1"
select select "4"
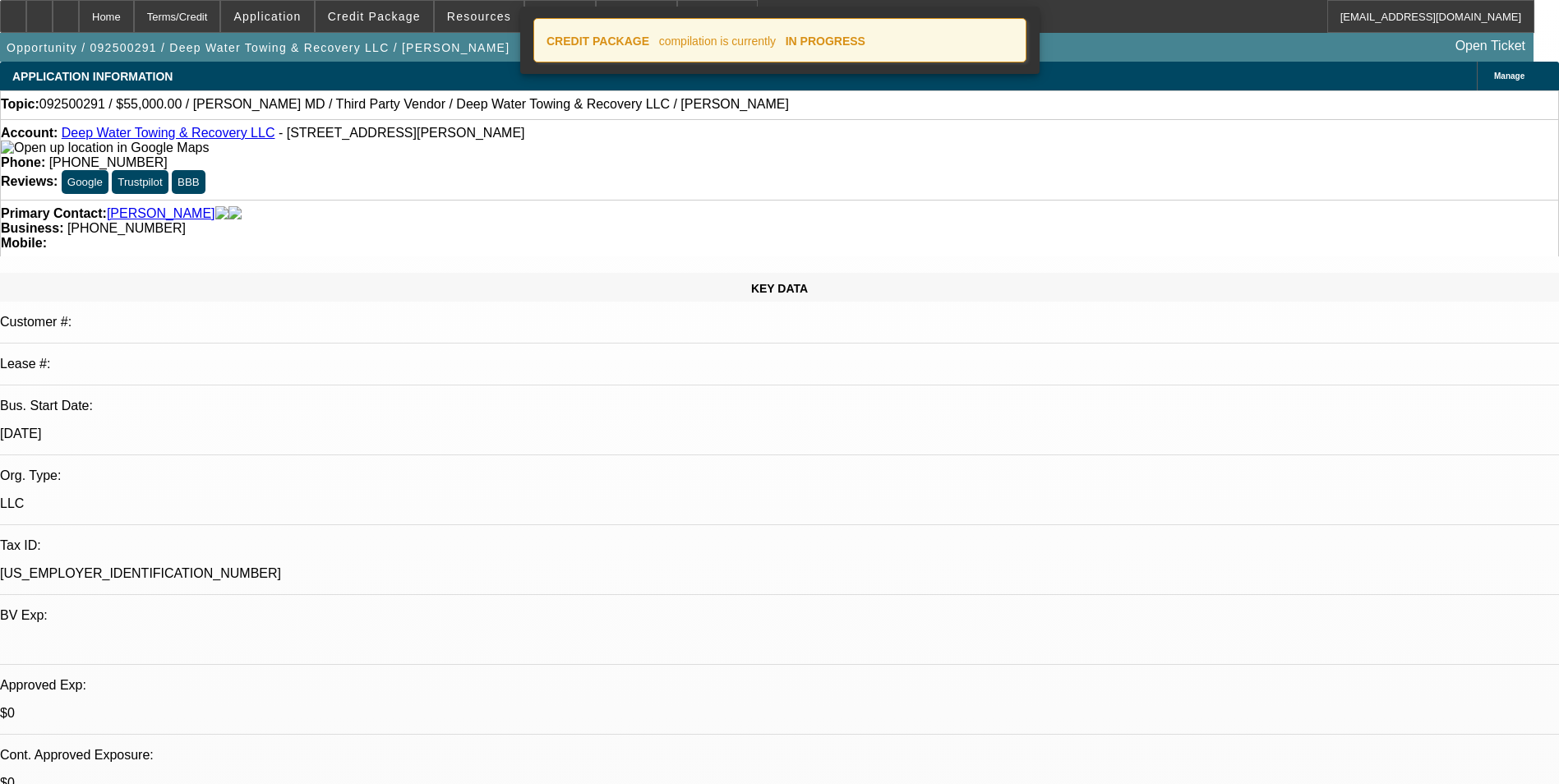
select select "0"
select select "2"
select select "0.1"
select select "4"
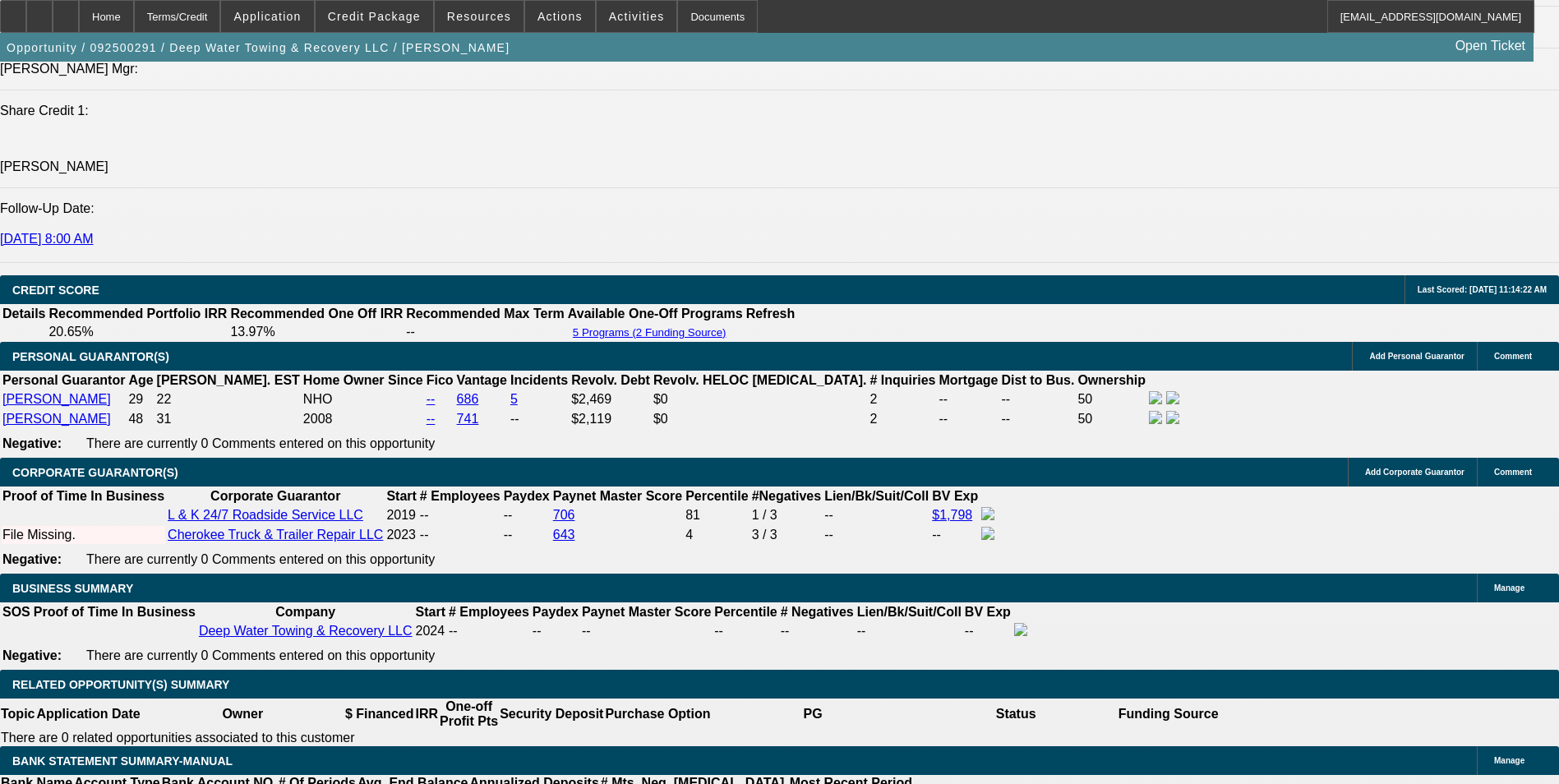
scroll to position [2218, 0]
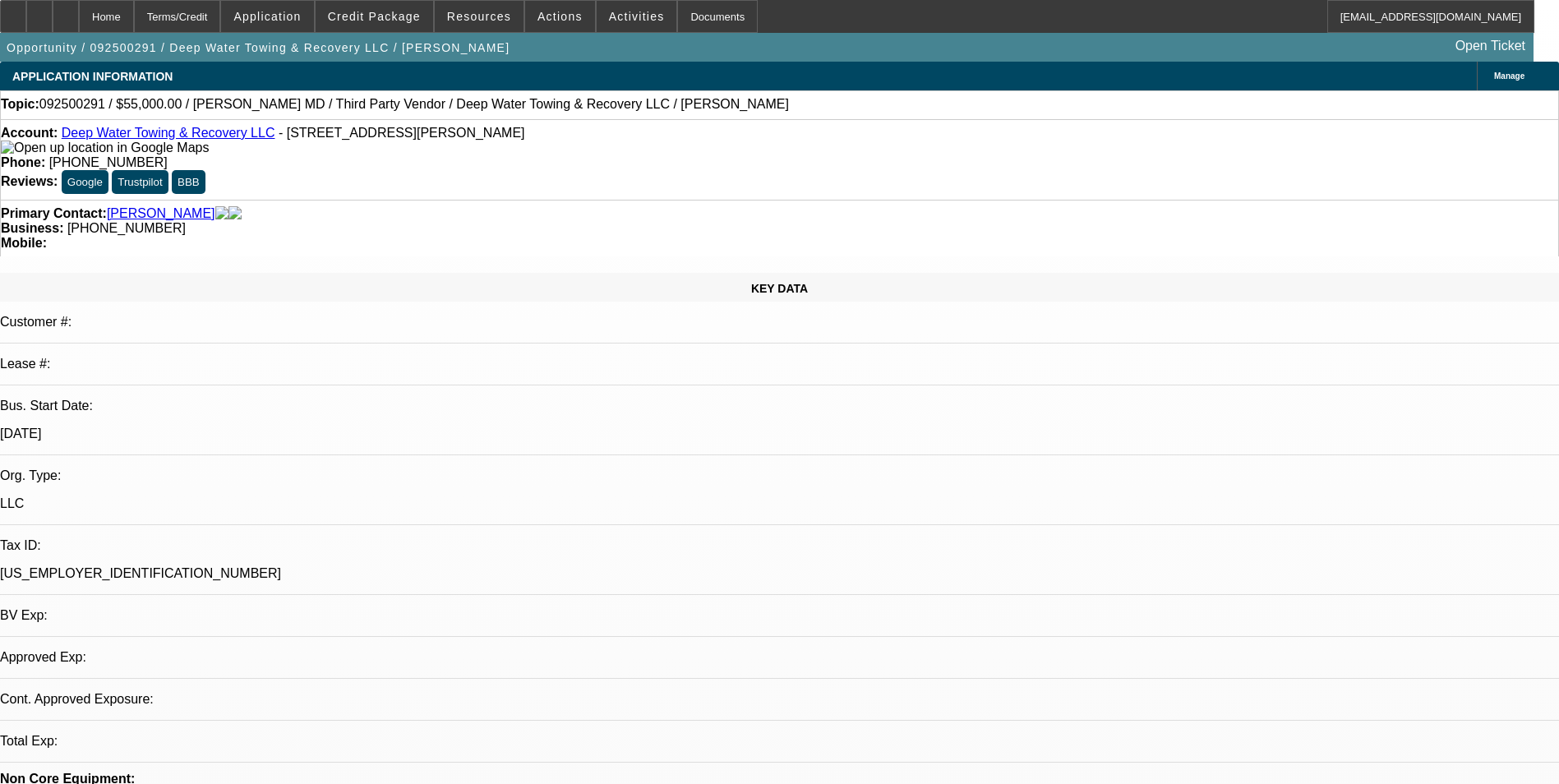
select select "0"
select select "0.1"
select select "0"
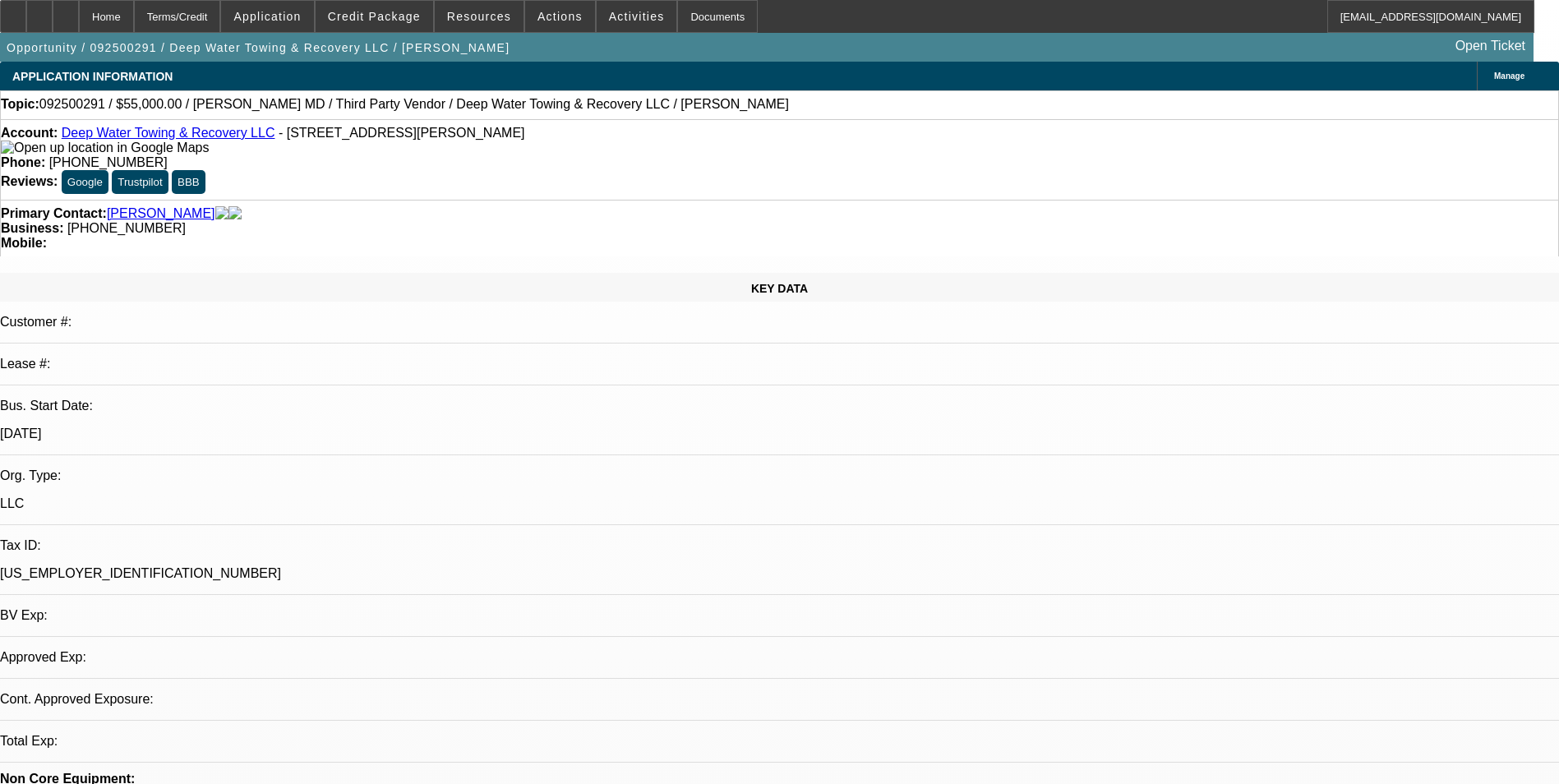
select select "0.1"
select select "0"
select select "0.1"
select select "0"
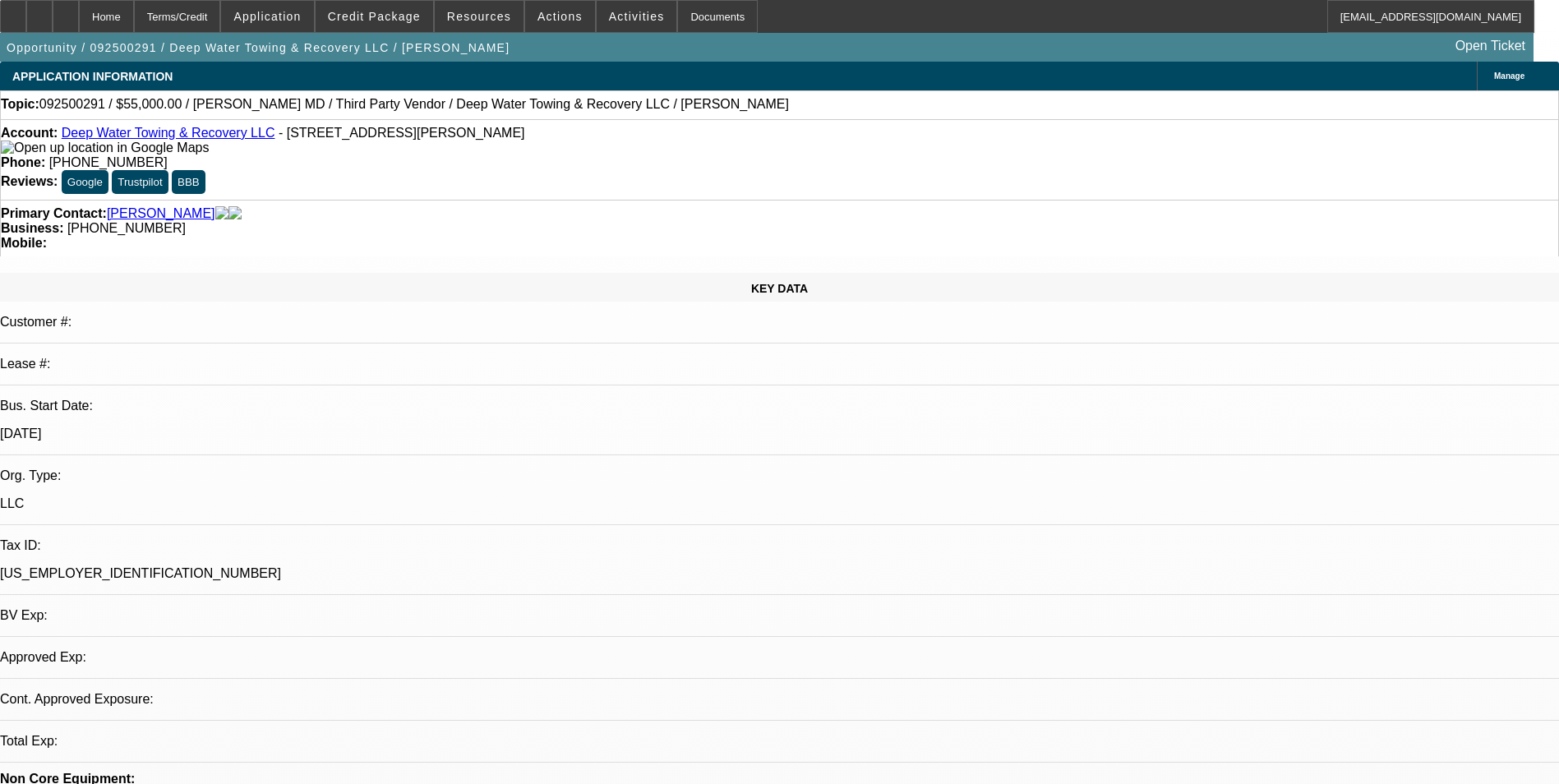
select select "0"
select select "0.1"
select select "1"
select select "2"
select select "4"
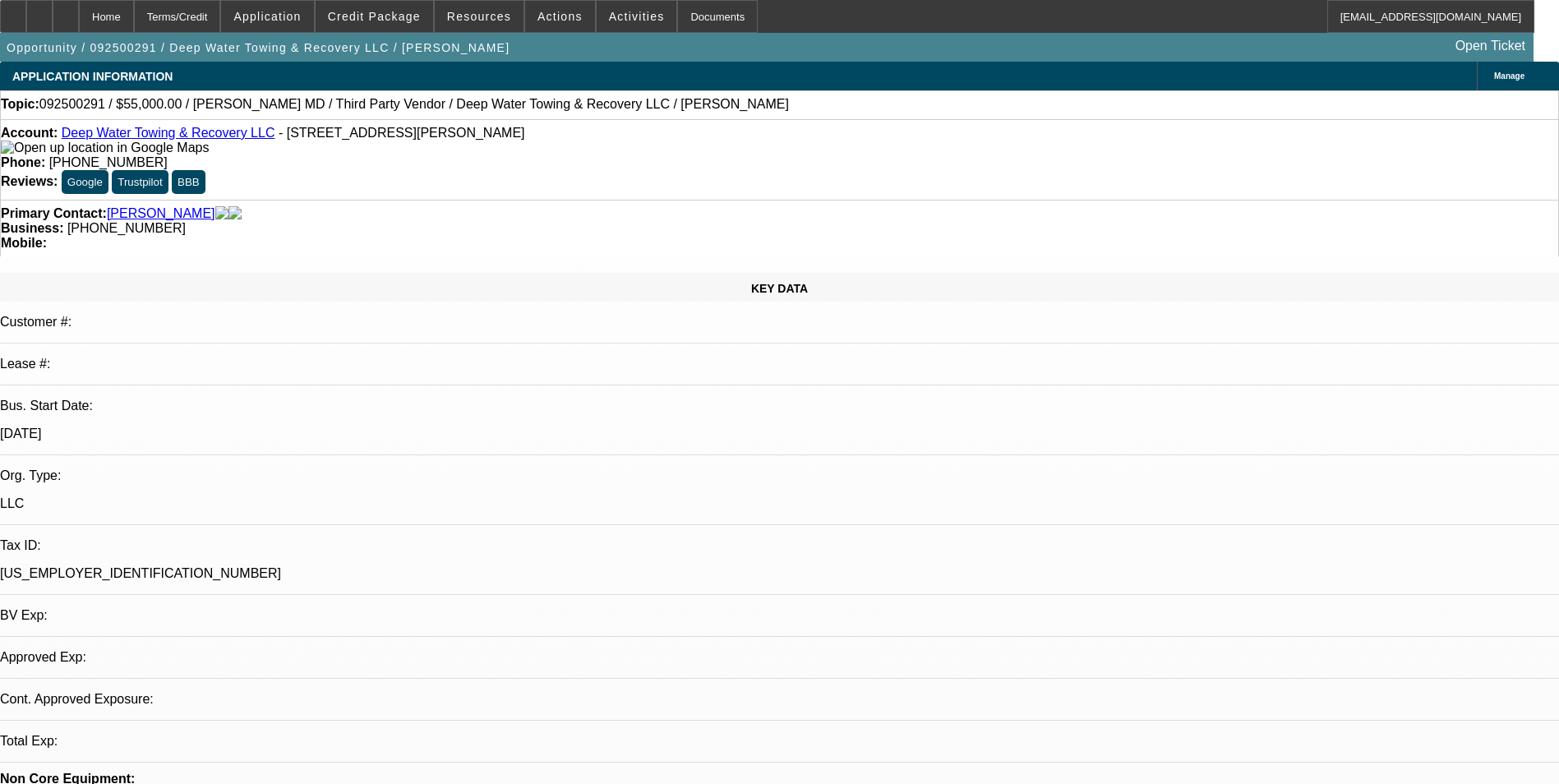
select select "1"
select select "2"
select select "4"
select select "1"
select select "2"
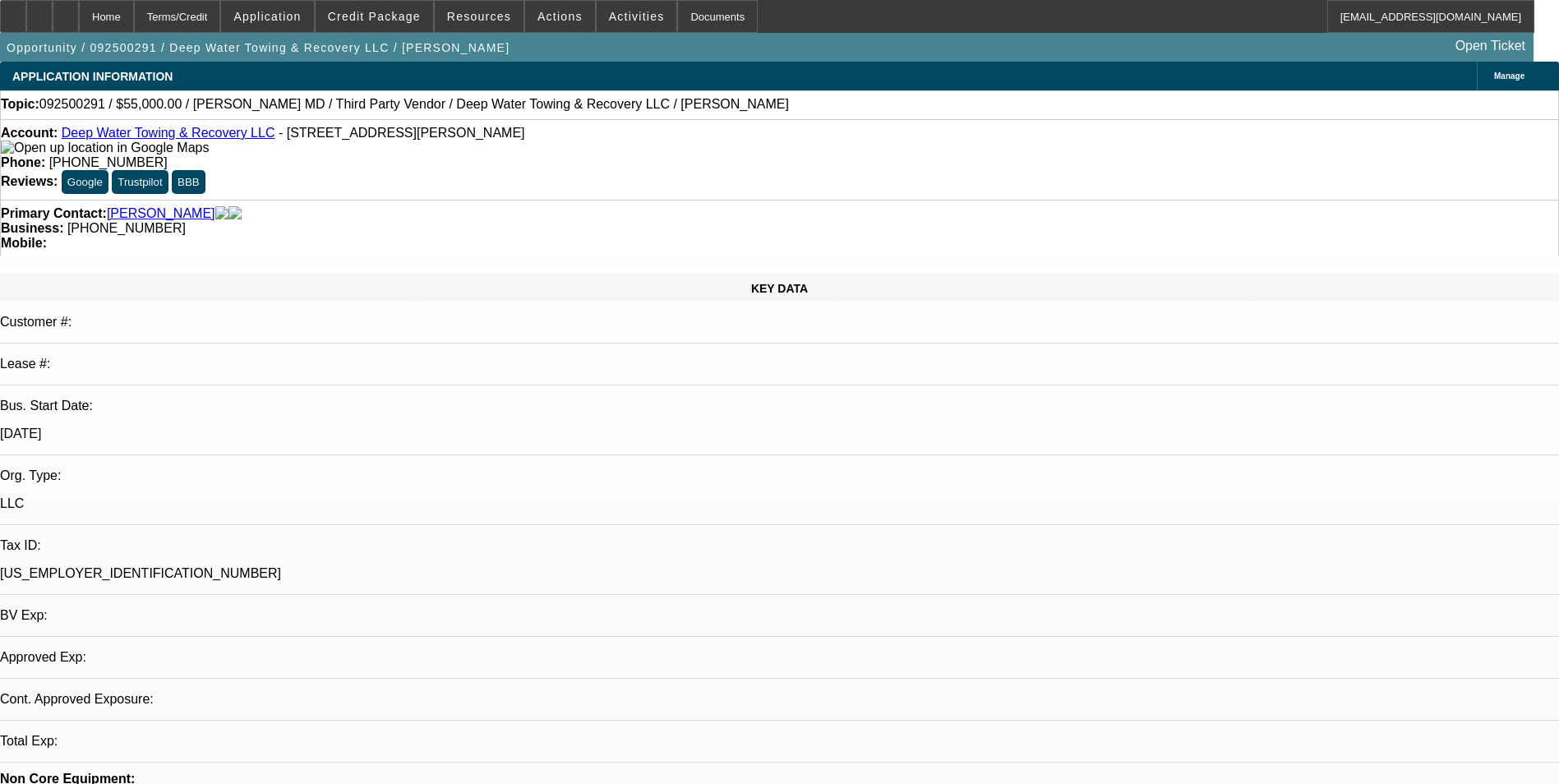
select select "4"
select select "1"
select select "2"
select select "4"
